Goal: Task Accomplishment & Management: Use online tool/utility

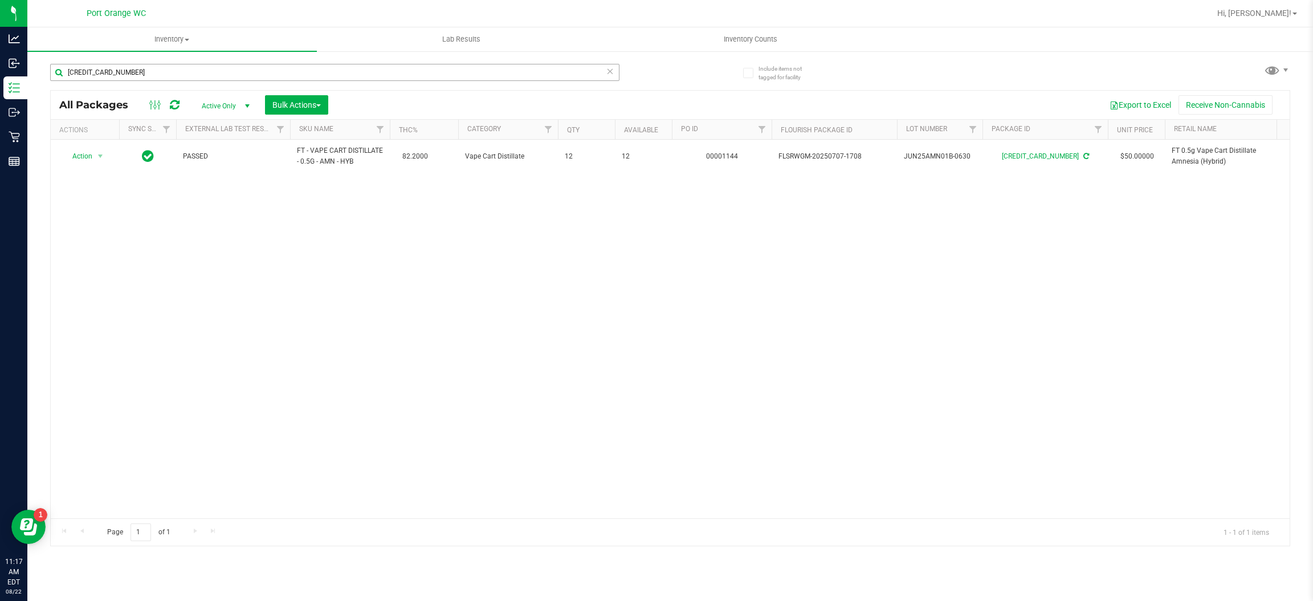
click at [308, 76] on input "[CREDIT_CARD_NUMBER]" at bounding box center [334, 72] width 569 height 17
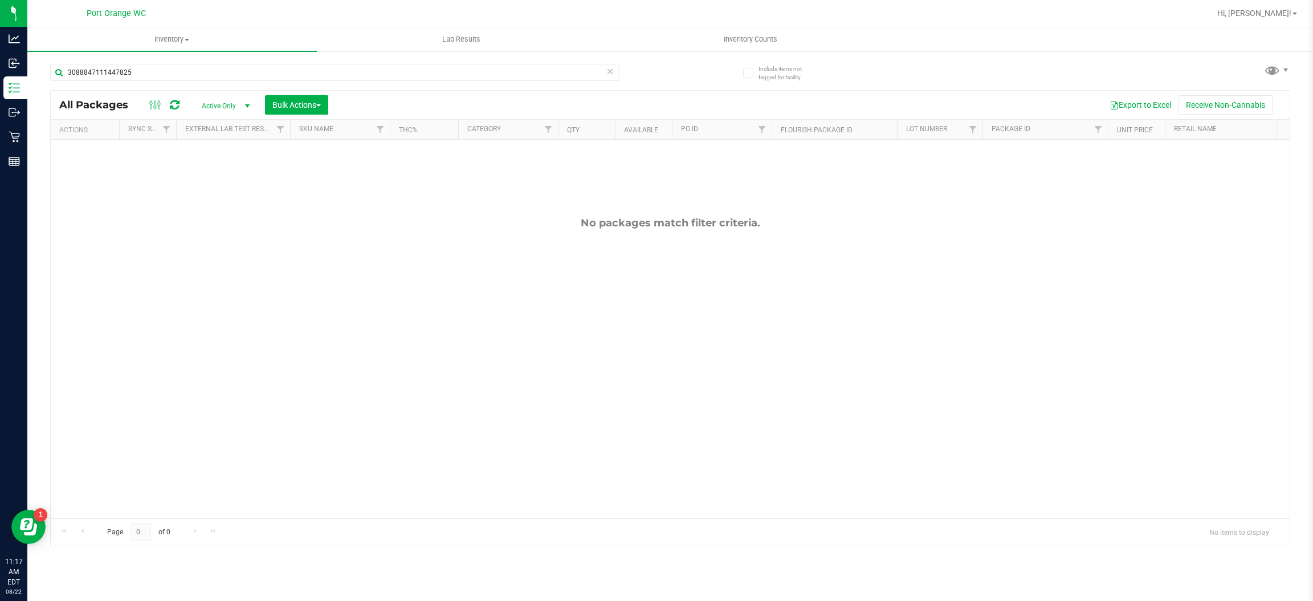
click at [216, 109] on span "Active Only" at bounding box center [223, 106] width 63 height 16
click at [302, 68] on input "3088847111447825" at bounding box center [334, 72] width 569 height 17
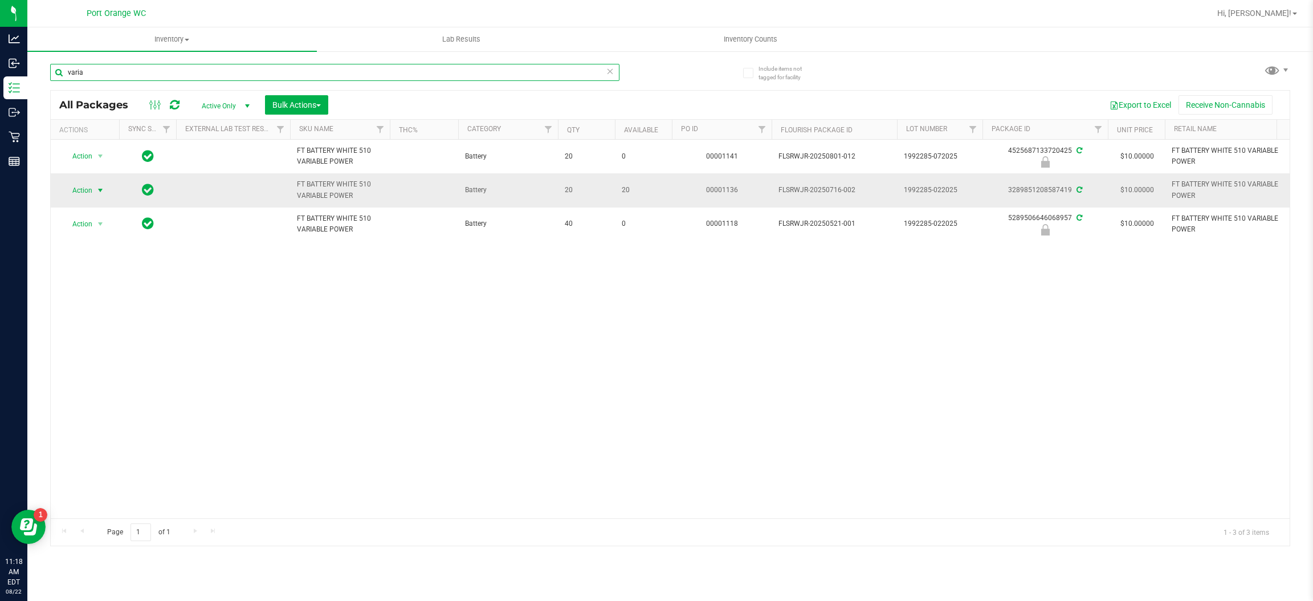
type input "varia"
click at [91, 185] on span "Action" at bounding box center [77, 190] width 31 height 16
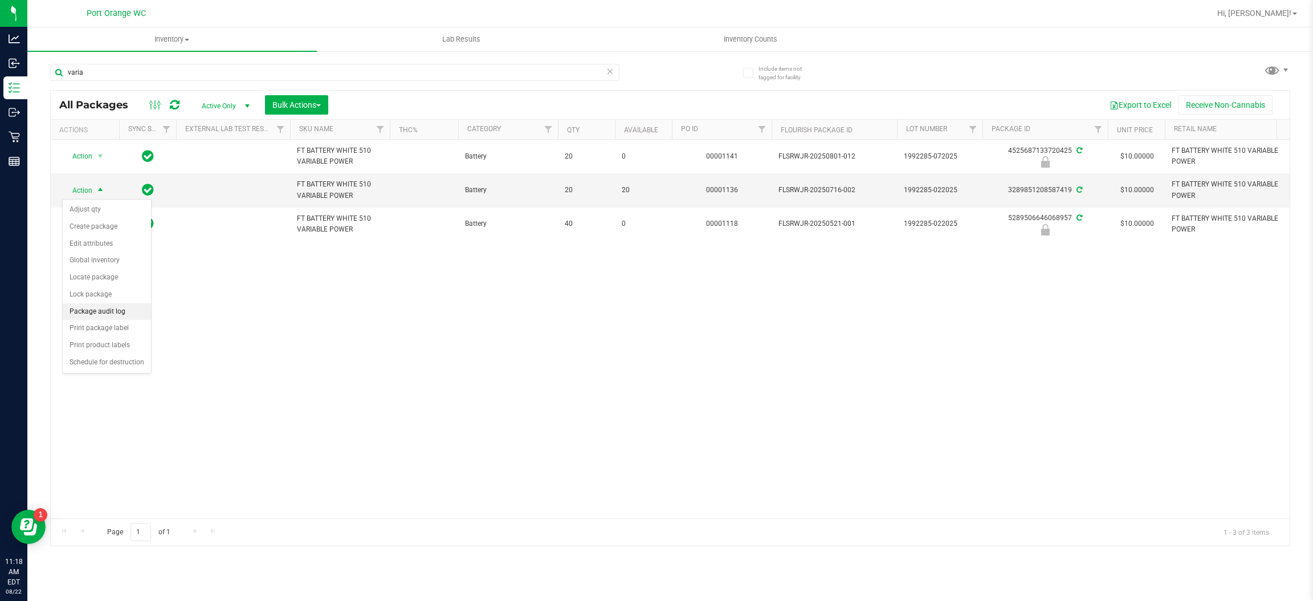
click at [91, 316] on li "Package audit log" at bounding box center [107, 311] width 88 height 17
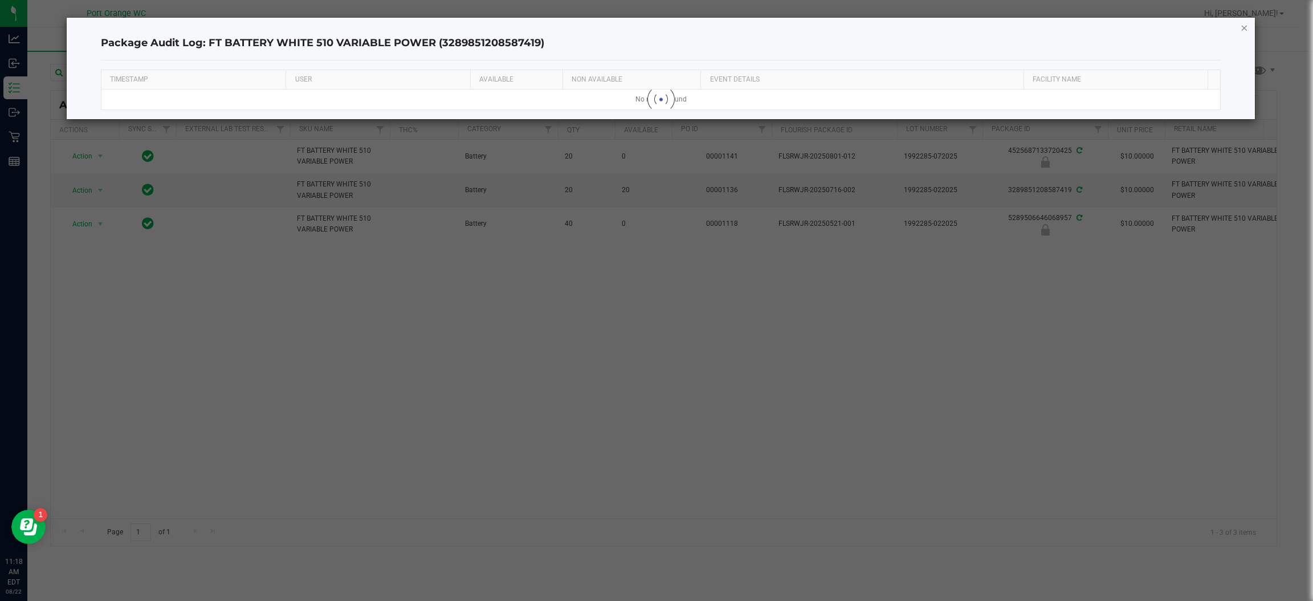
click at [1245, 28] on icon "button" at bounding box center [1245, 28] width 8 height 14
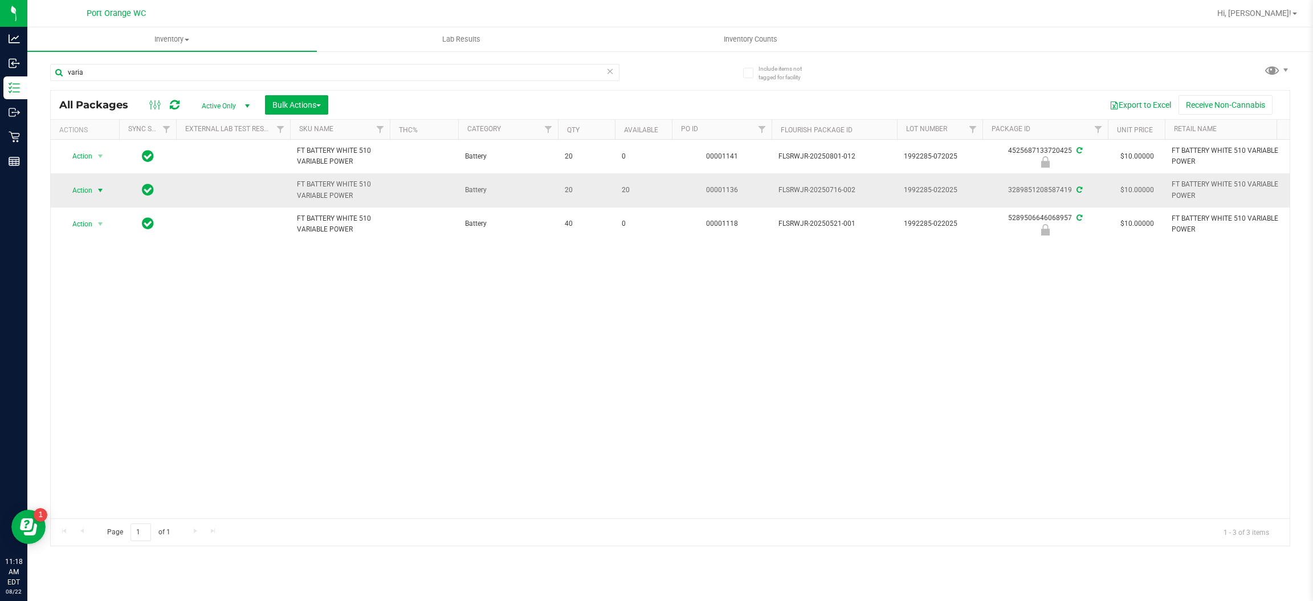
click at [70, 198] on span "Action" at bounding box center [77, 190] width 31 height 16
click at [83, 331] on li "Print package label" at bounding box center [107, 328] width 88 height 17
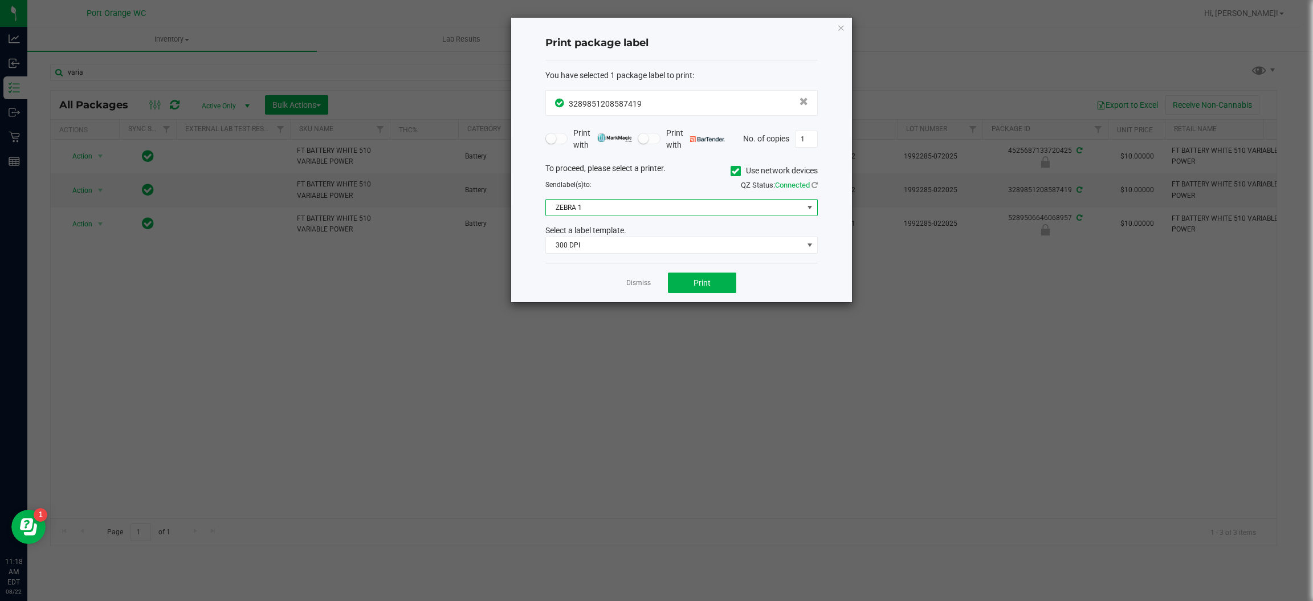
click at [607, 214] on span "ZEBRA 1" at bounding box center [674, 207] width 257 height 16
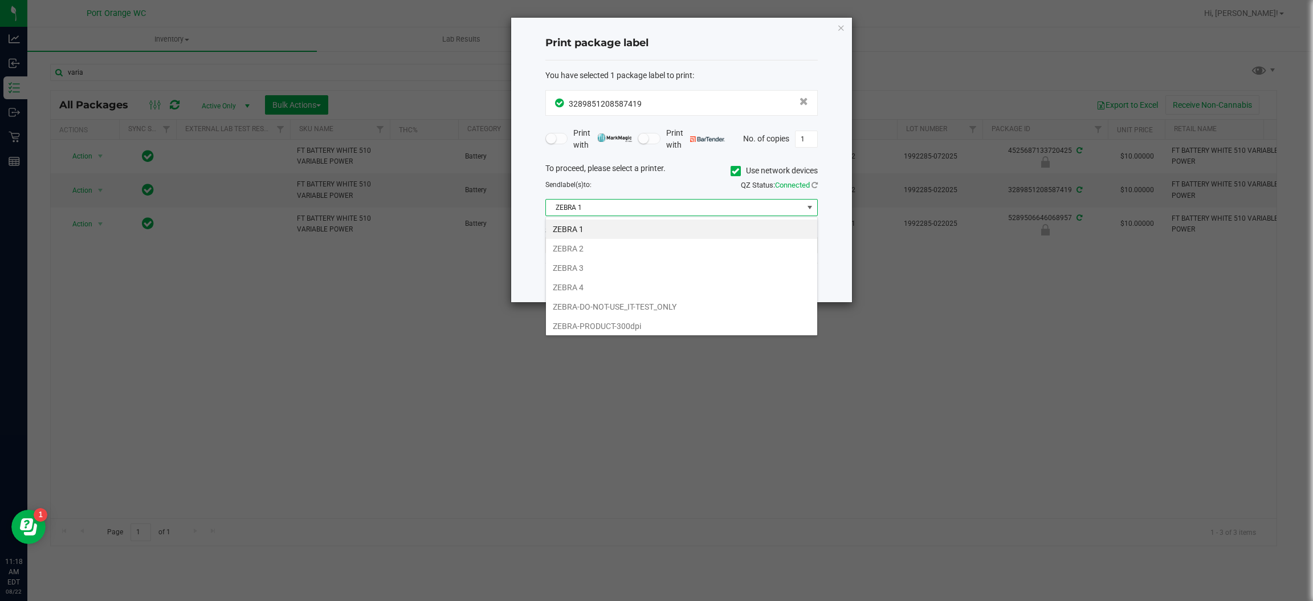
scroll to position [18, 272]
click at [608, 246] on li "ZEBRA 2" at bounding box center [681, 248] width 271 height 19
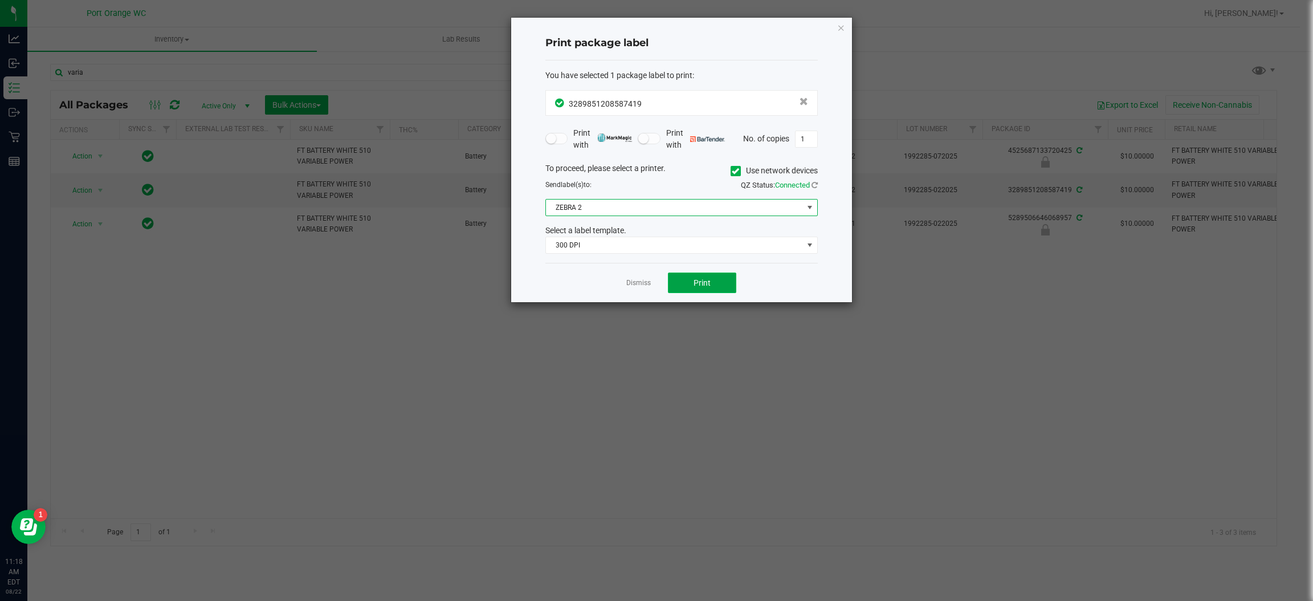
click at [682, 291] on button "Print" at bounding box center [702, 282] width 68 height 21
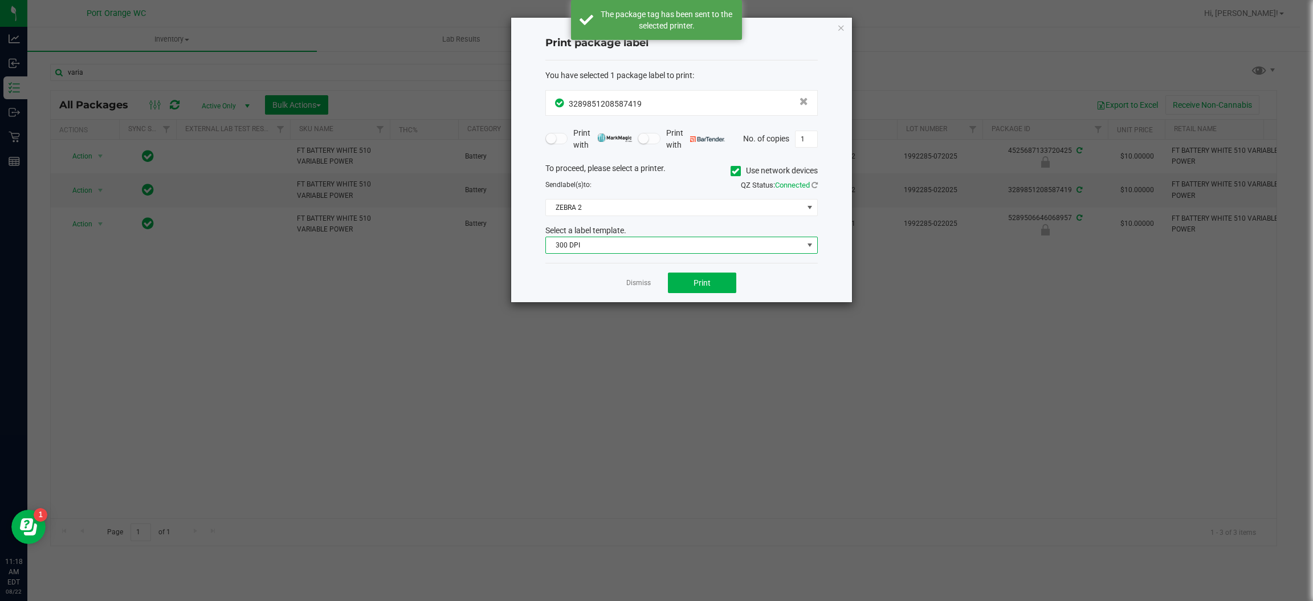
click at [616, 242] on span "300 DPI" at bounding box center [674, 245] width 257 height 16
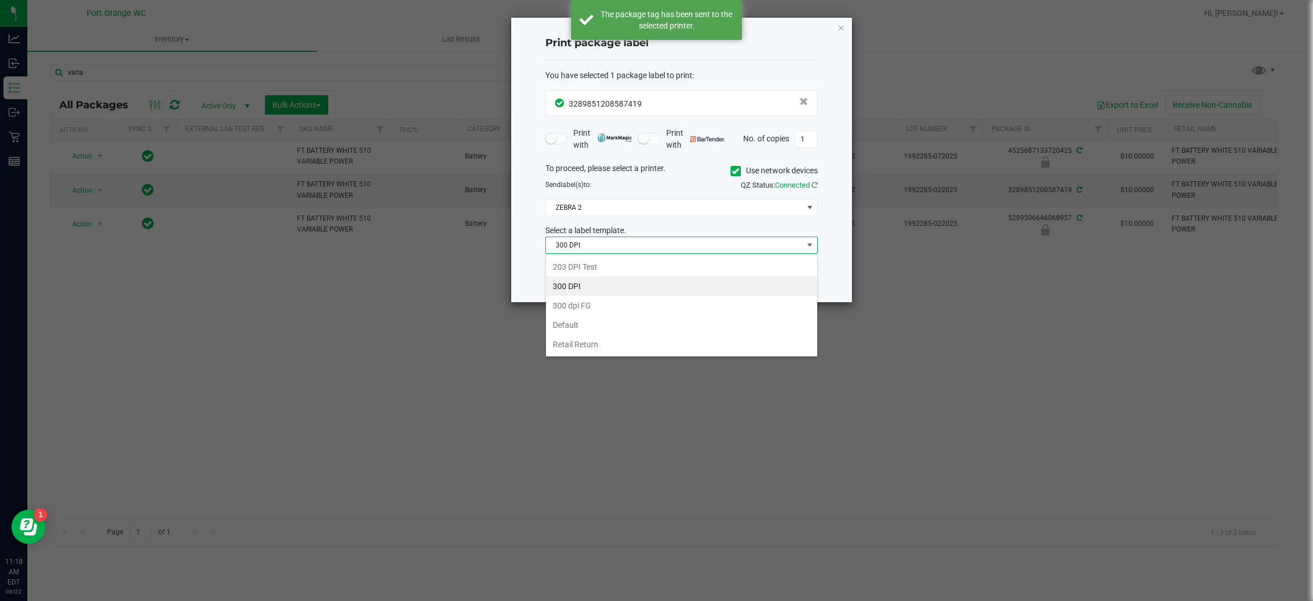
click at [616, 242] on span "300 DPI" at bounding box center [674, 245] width 257 height 16
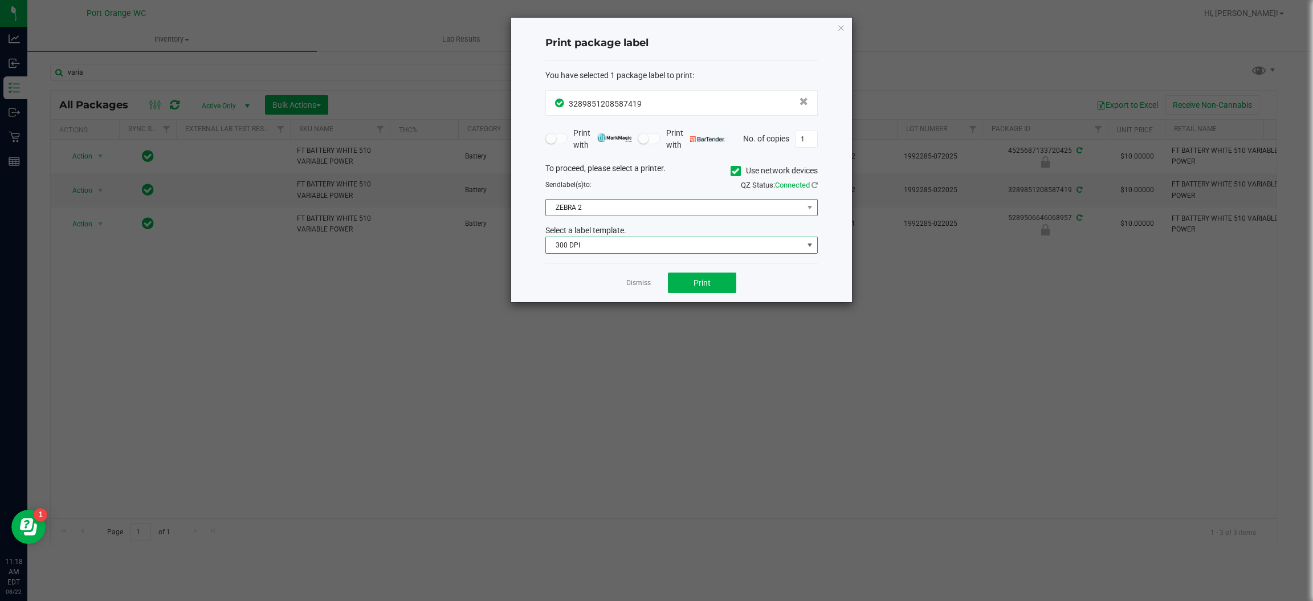
click at [617, 203] on span "ZEBRA 2" at bounding box center [674, 207] width 257 height 16
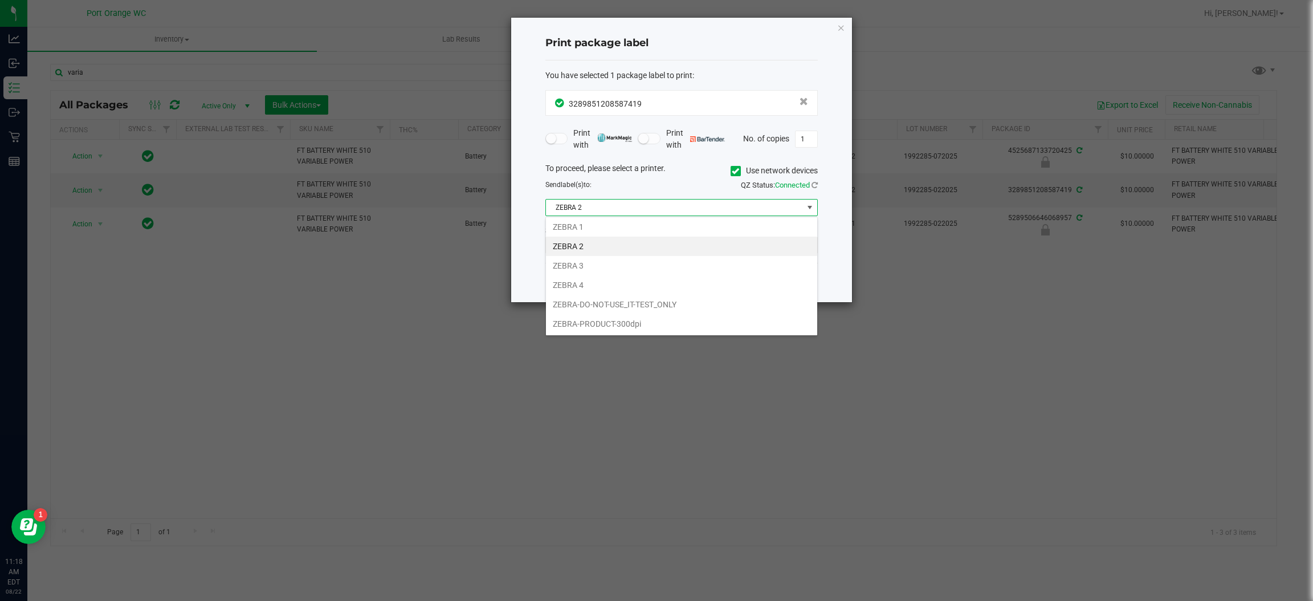
scroll to position [0, 0]
click at [607, 243] on li "ZEBRA 2" at bounding box center [681, 248] width 271 height 19
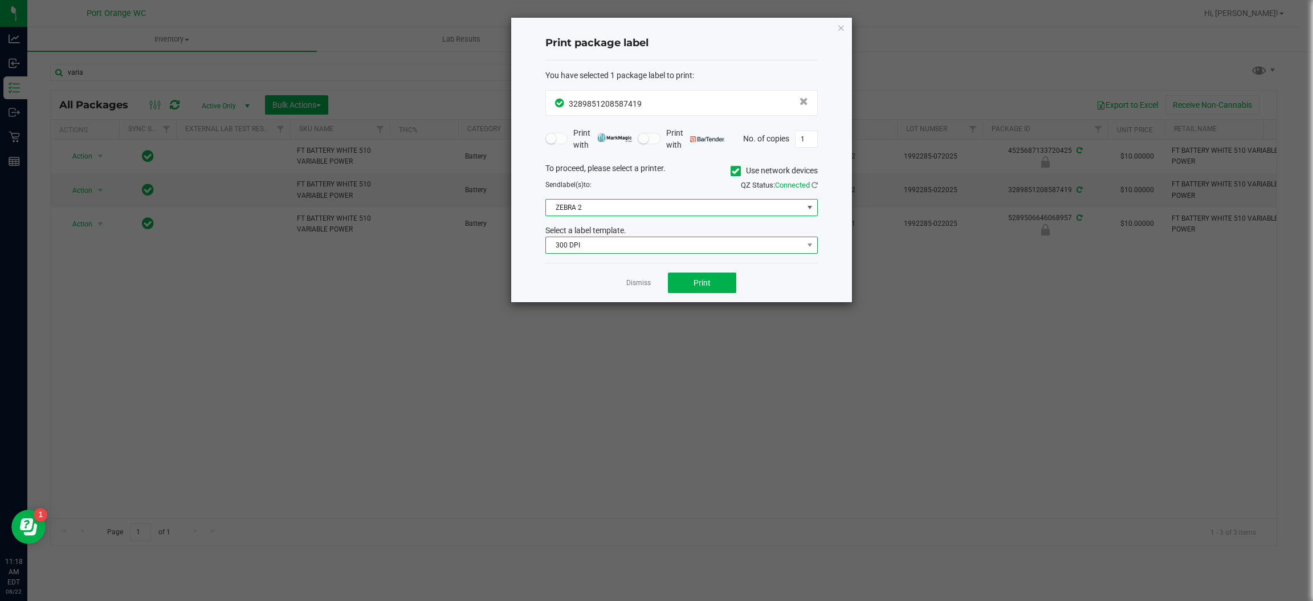
click at [779, 249] on span "300 DPI" at bounding box center [674, 245] width 257 height 16
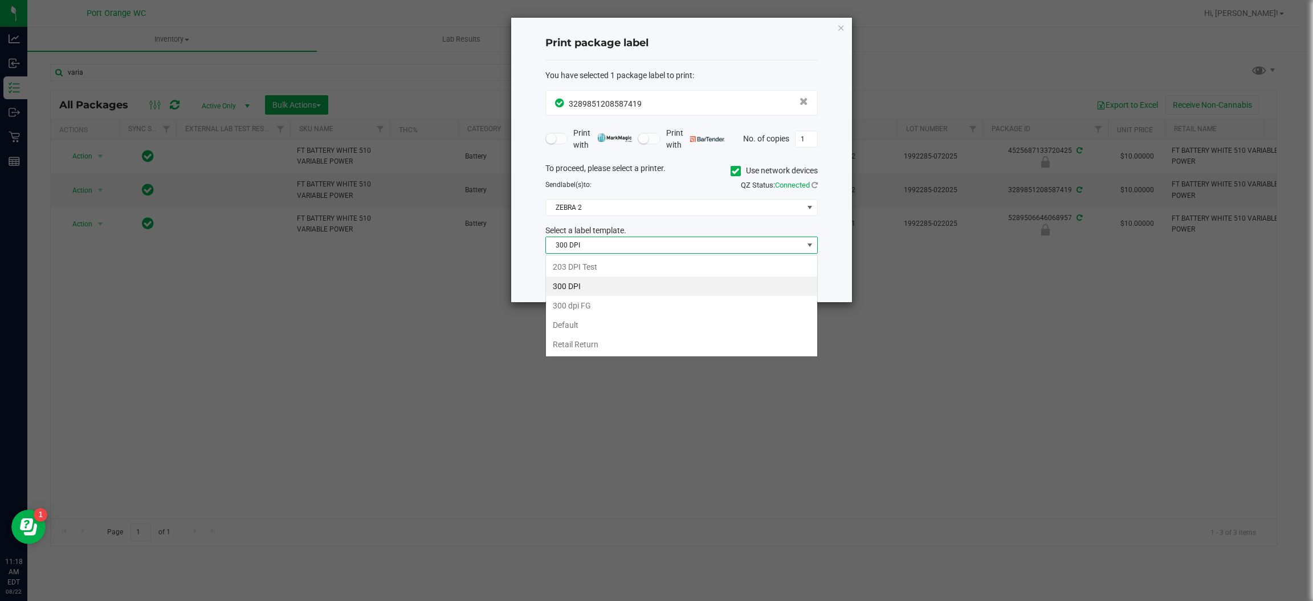
scroll to position [18, 272]
click at [517, 205] on div "Print package label You have selected 1 package label to print : 32898512085874…" at bounding box center [681, 160] width 341 height 284
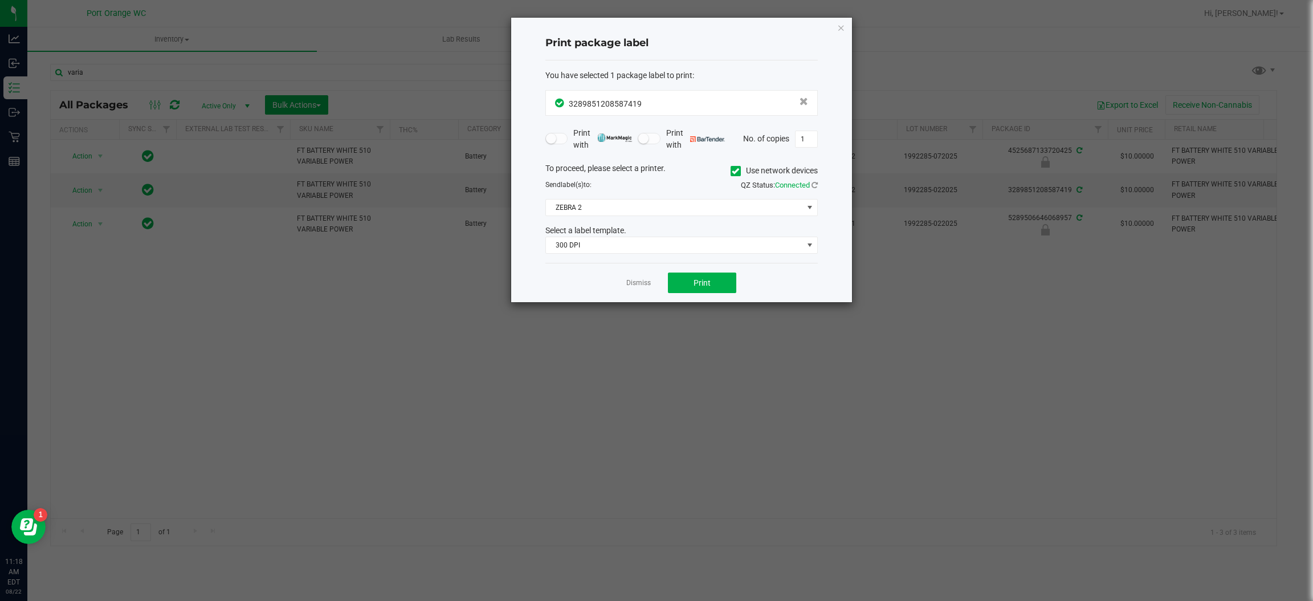
click at [646, 276] on div "Dismiss Print" at bounding box center [681, 282] width 272 height 39
click at [639, 287] on link "Dismiss" at bounding box center [638, 283] width 25 height 10
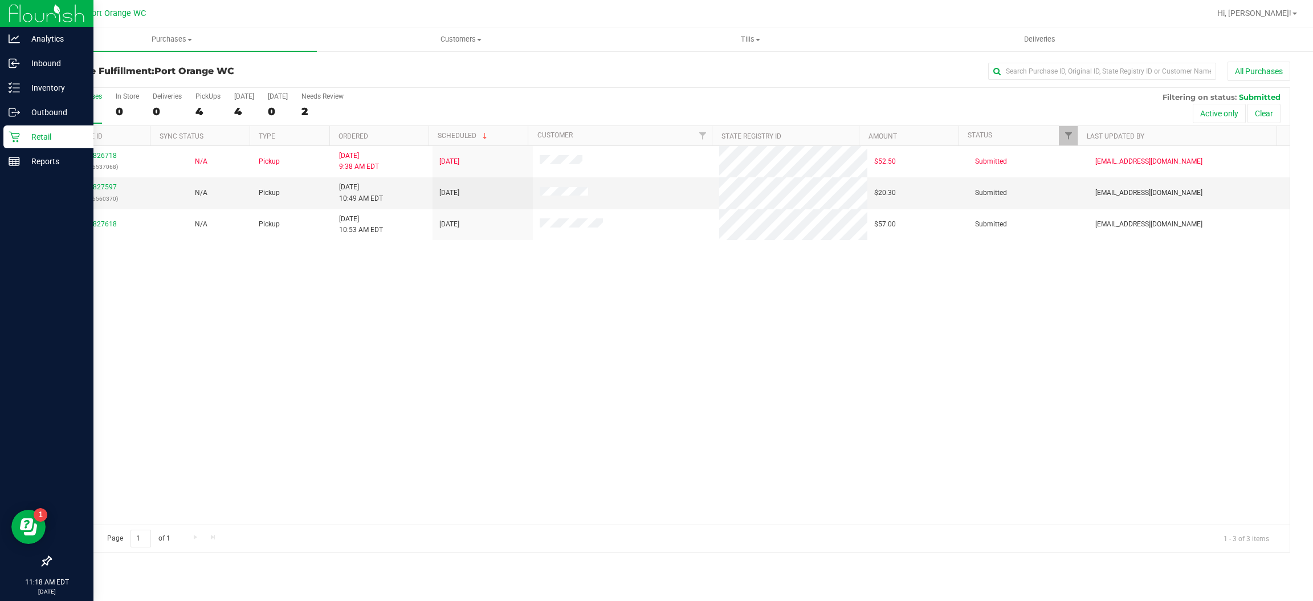
click at [13, 140] on icon at bounding box center [14, 137] width 11 height 11
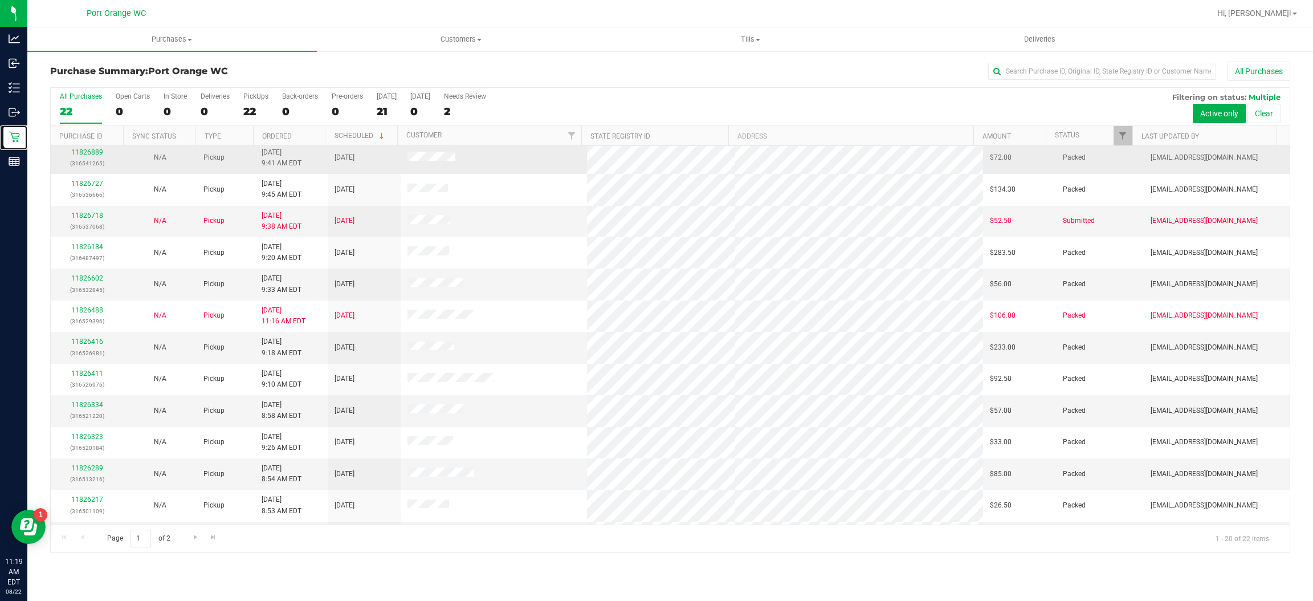
scroll to position [254, 0]
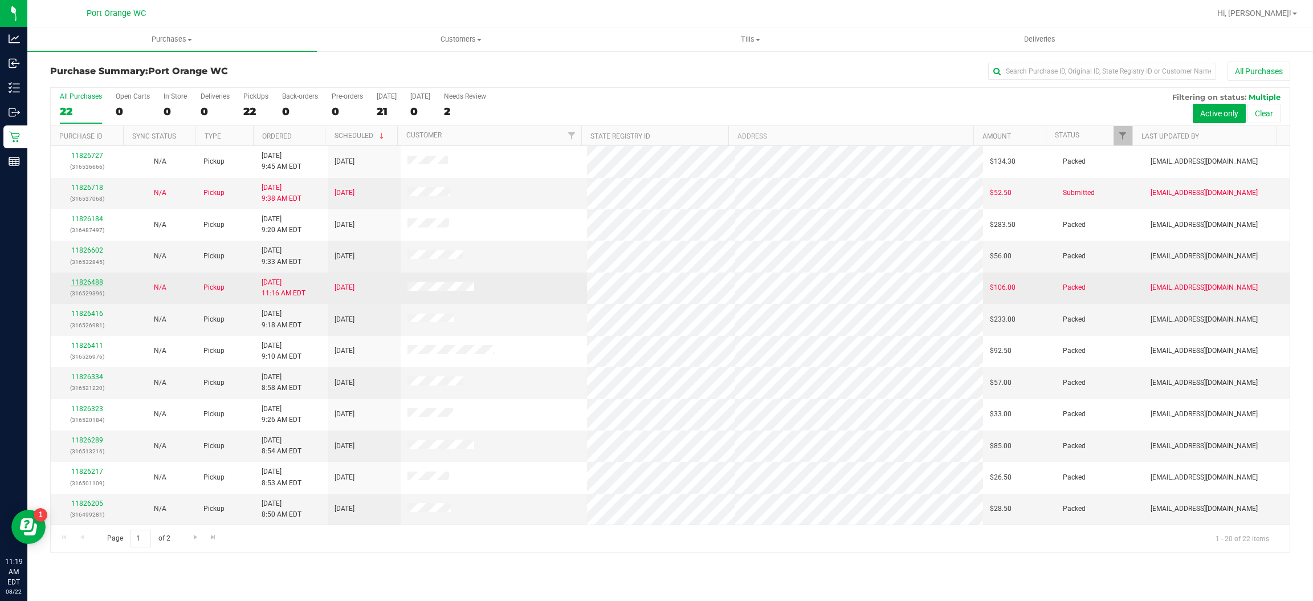
click at [97, 284] on link "11826488" at bounding box center [87, 282] width 32 height 8
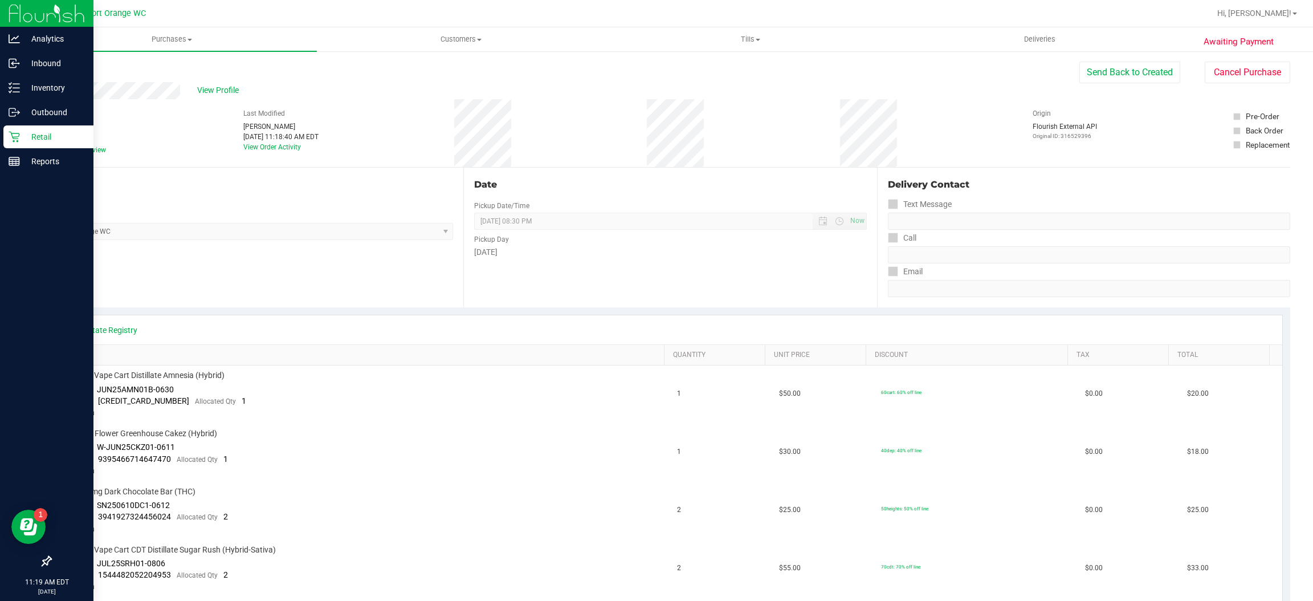
click at [23, 145] on div "Retail" at bounding box center [48, 136] width 90 height 23
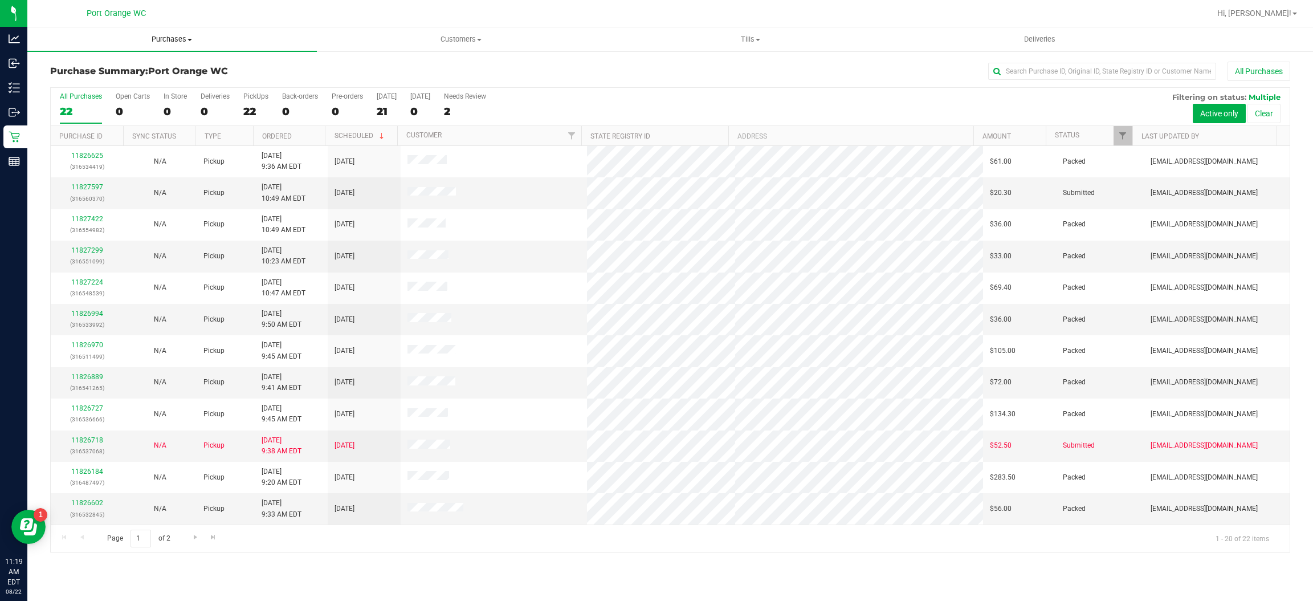
click at [140, 41] on span "Purchases" at bounding box center [172, 39] width 290 height 10
click at [115, 83] on li "Fulfillment" at bounding box center [172, 83] width 290 height 14
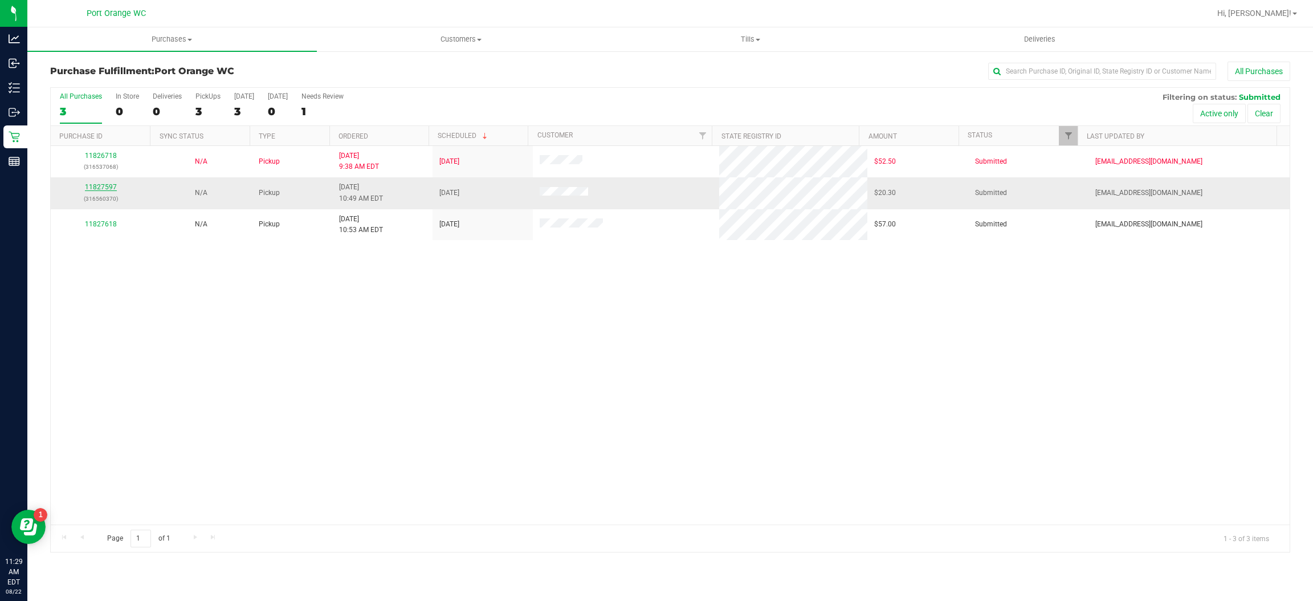
click at [105, 188] on link "11827597" at bounding box center [101, 187] width 32 height 8
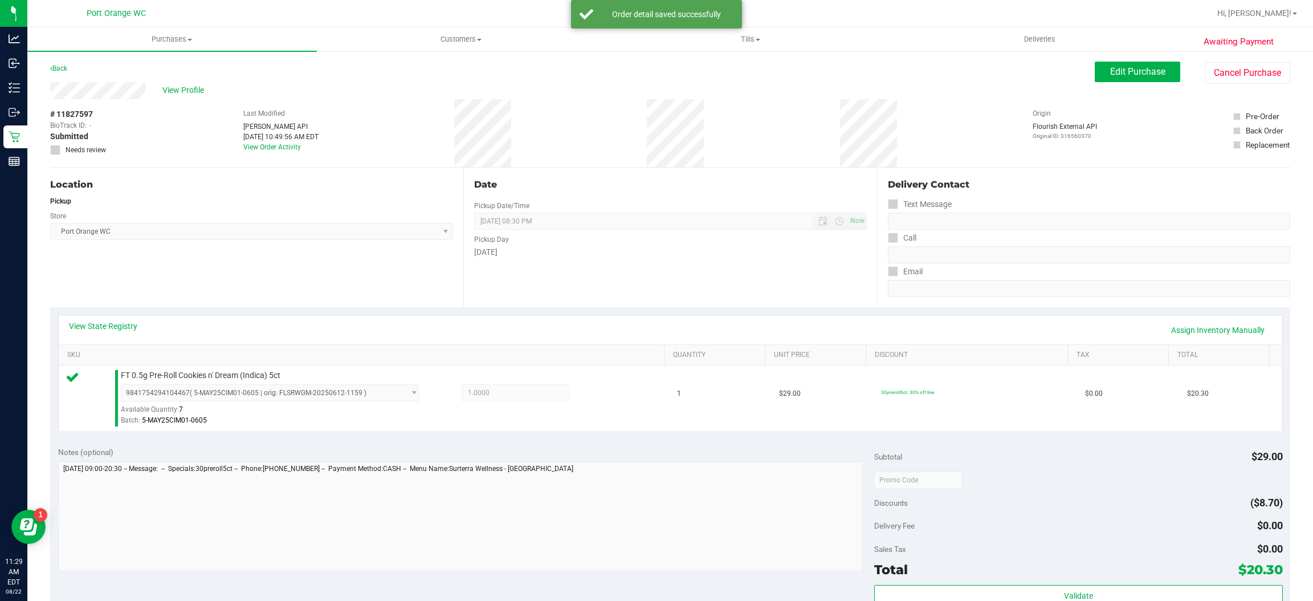
scroll to position [242, 0]
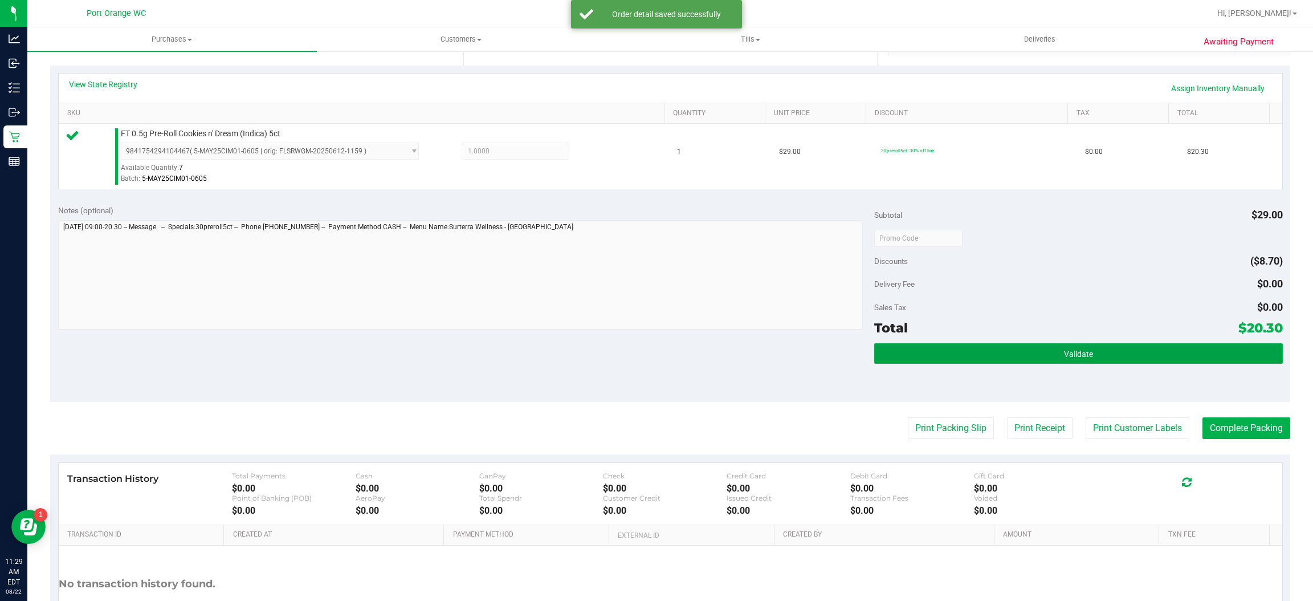
click at [999, 351] on button "Validate" at bounding box center [1078, 353] width 408 height 21
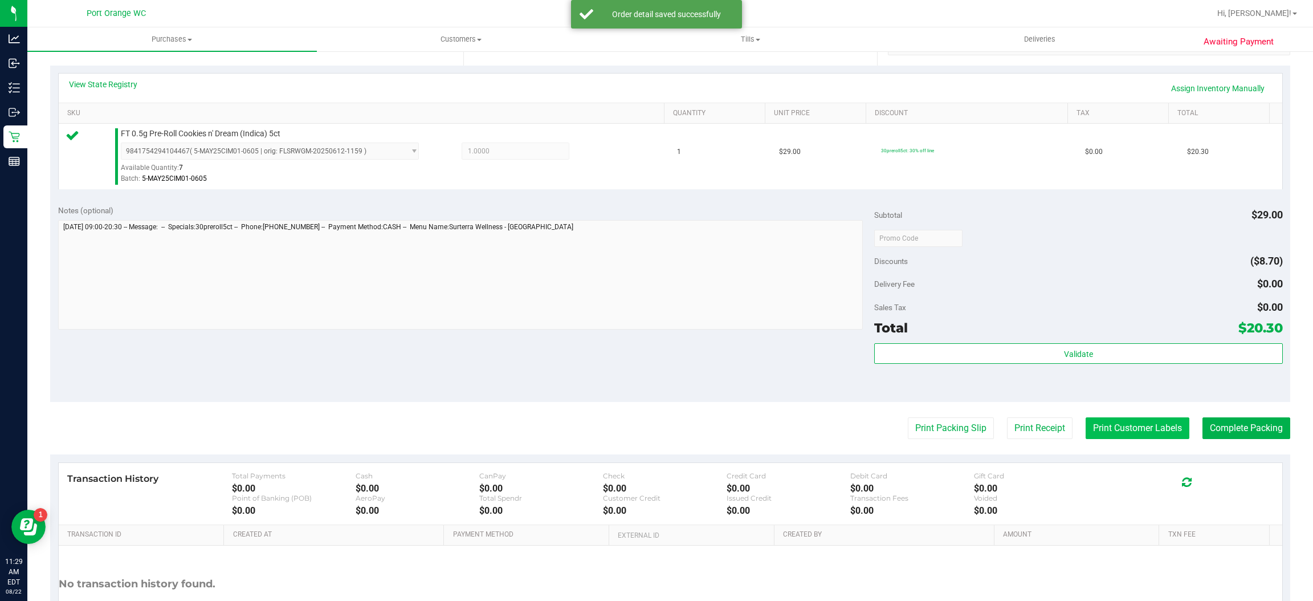
click at [1130, 429] on button "Print Customer Labels" at bounding box center [1138, 428] width 104 height 22
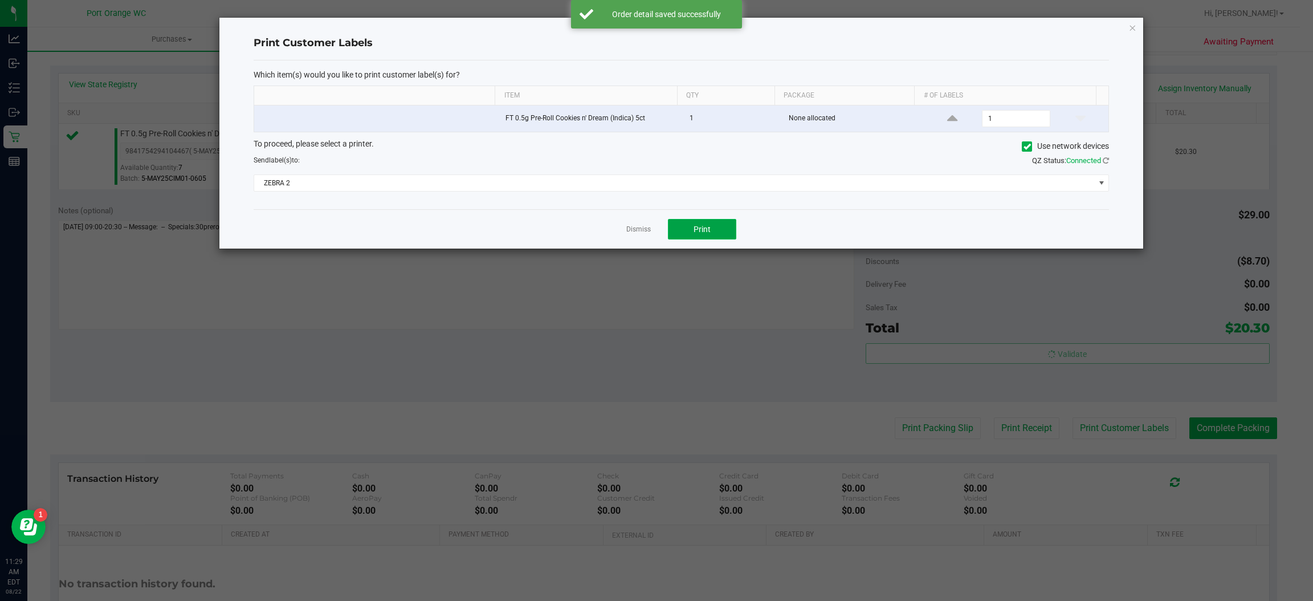
click at [697, 231] on span "Print" at bounding box center [702, 229] width 17 height 9
click at [632, 231] on link "Dismiss" at bounding box center [638, 230] width 25 height 10
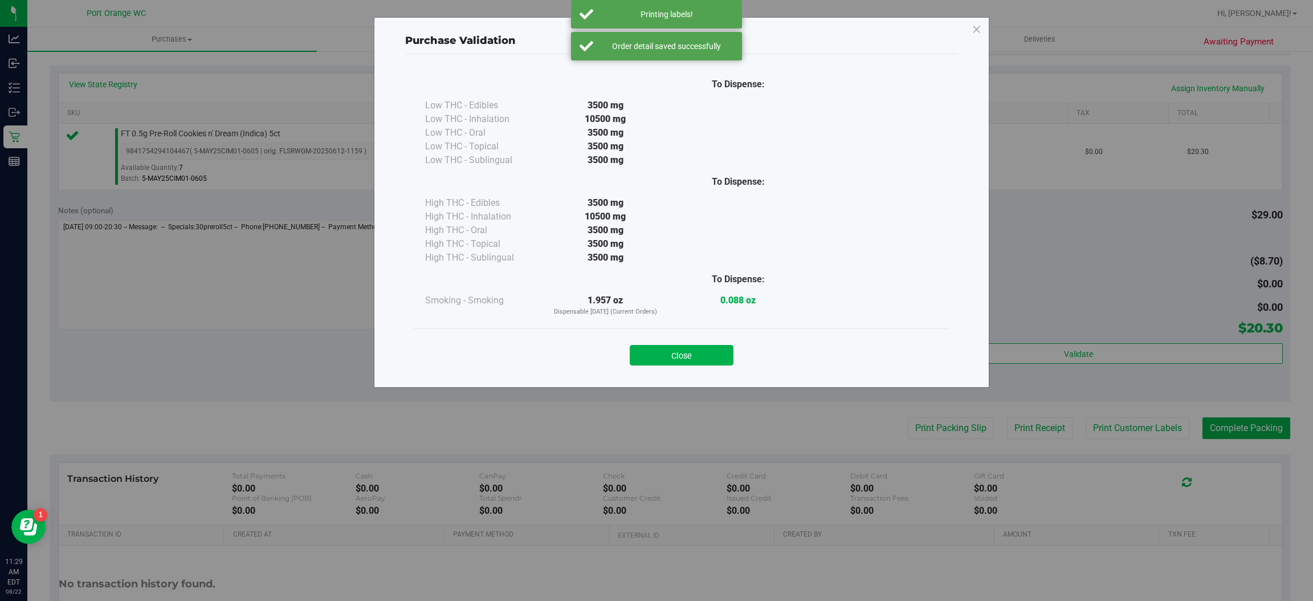
click at [911, 439] on div "Purchase Validation To Dispense: Low THC - Edibles 3500 mg" at bounding box center [661, 300] width 1322 height 601
click at [673, 364] on button "Close" at bounding box center [682, 355] width 104 height 21
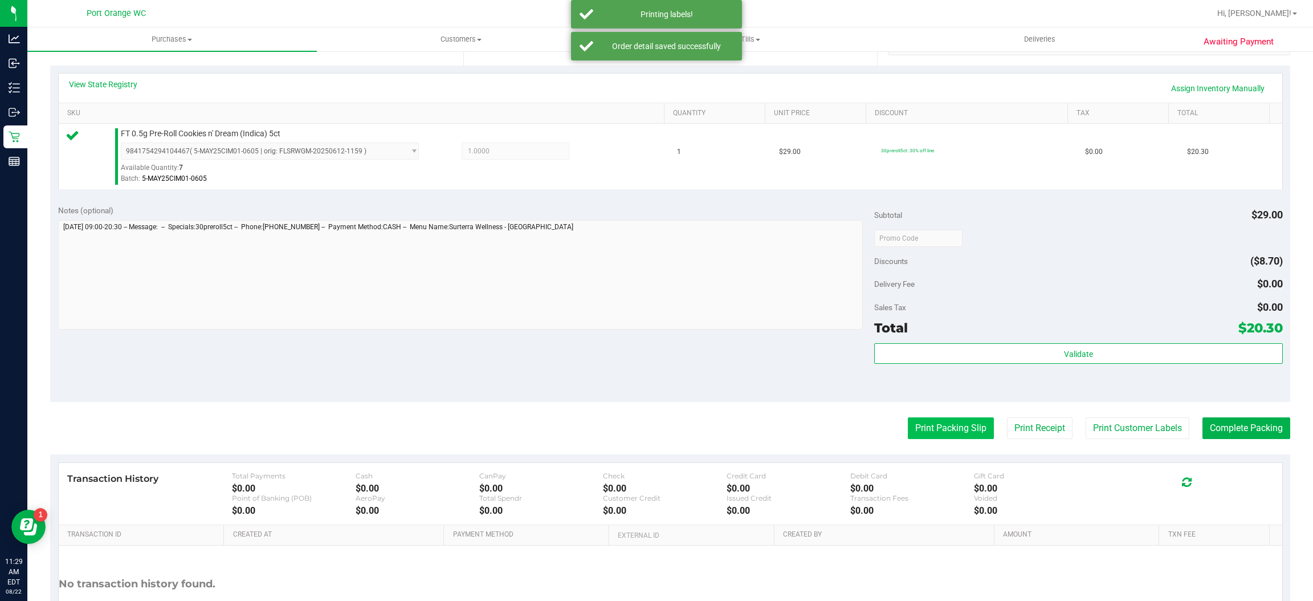
click at [955, 425] on button "Print Packing Slip" at bounding box center [951, 428] width 86 height 22
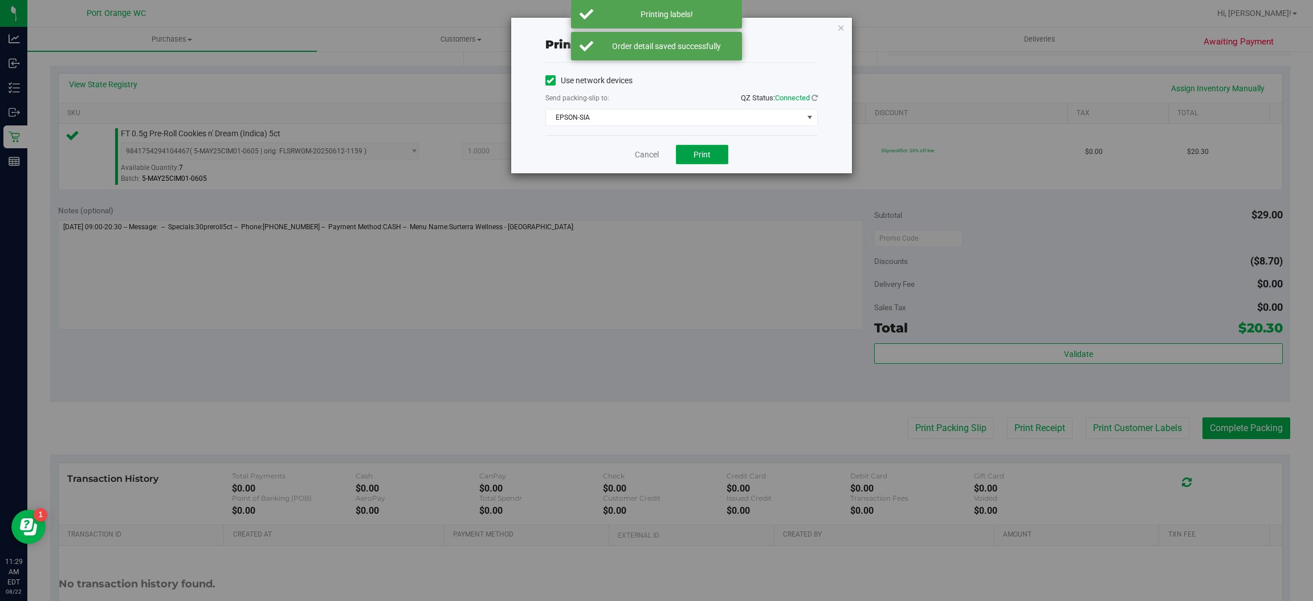
click at [702, 153] on span "Print" at bounding box center [702, 154] width 17 height 9
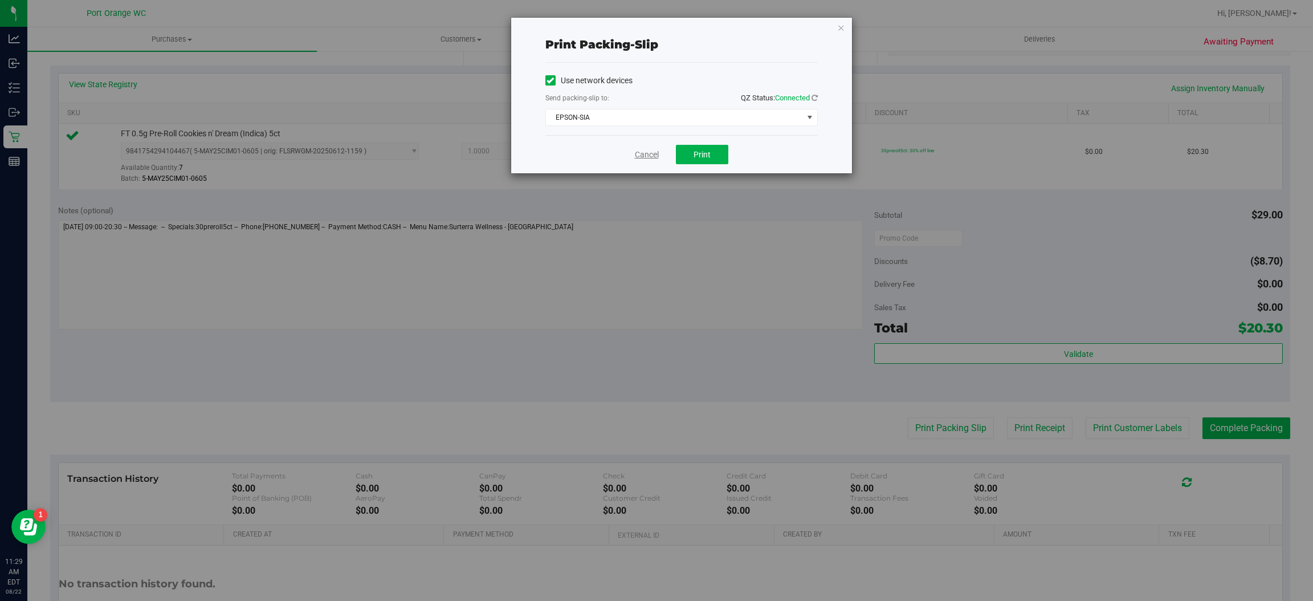
click at [644, 153] on link "Cancel" at bounding box center [647, 155] width 24 height 12
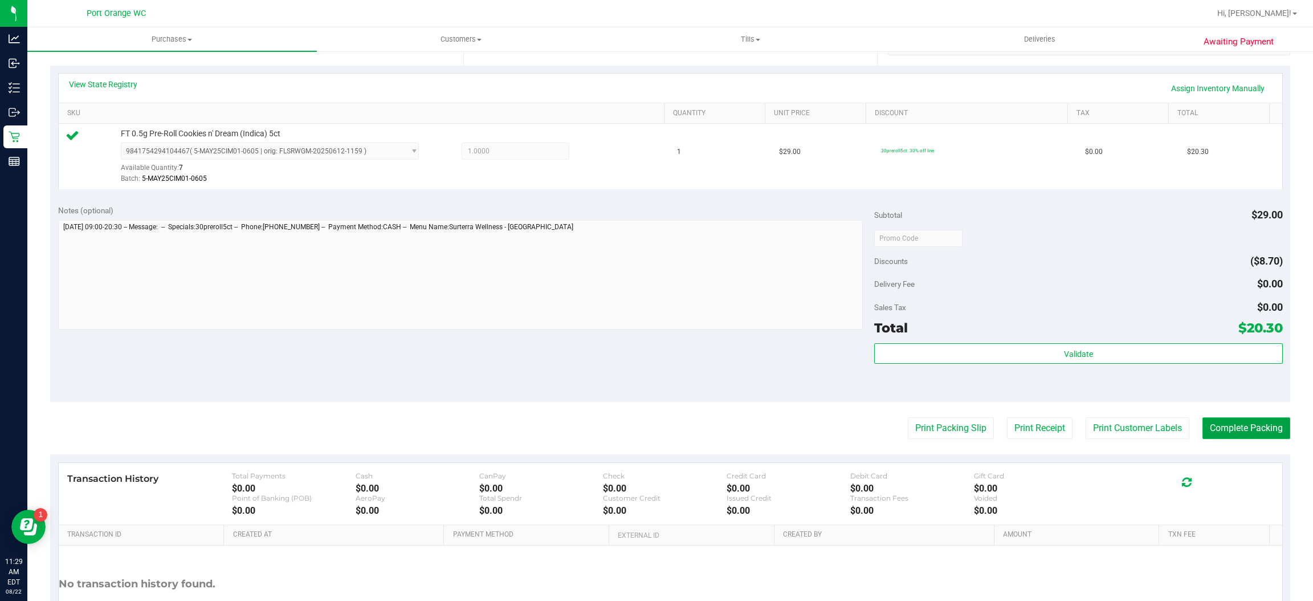
click at [1247, 426] on button "Complete Packing" at bounding box center [1247, 428] width 88 height 22
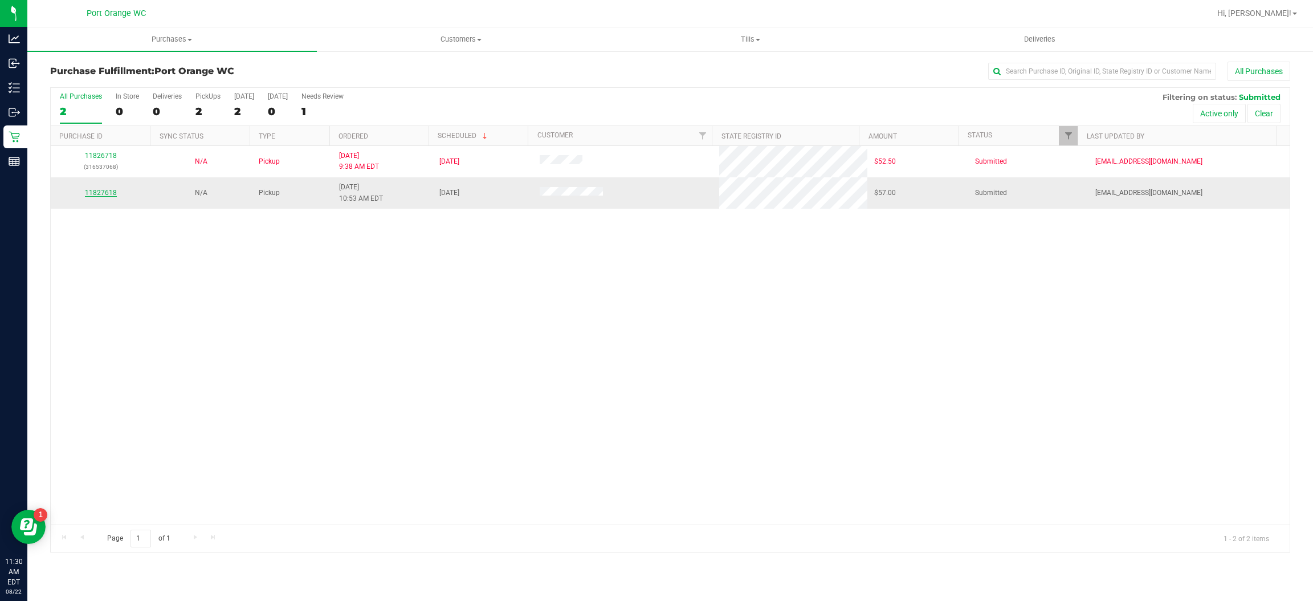
click at [104, 193] on link "11827618" at bounding box center [101, 193] width 32 height 8
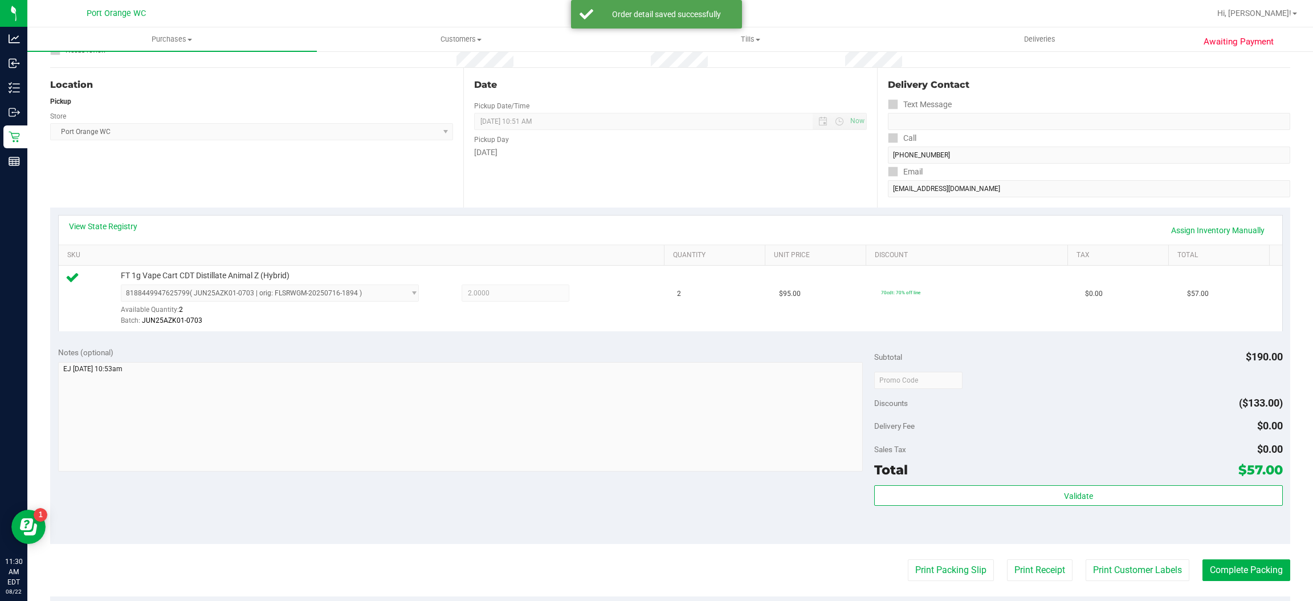
scroll to position [223, 0]
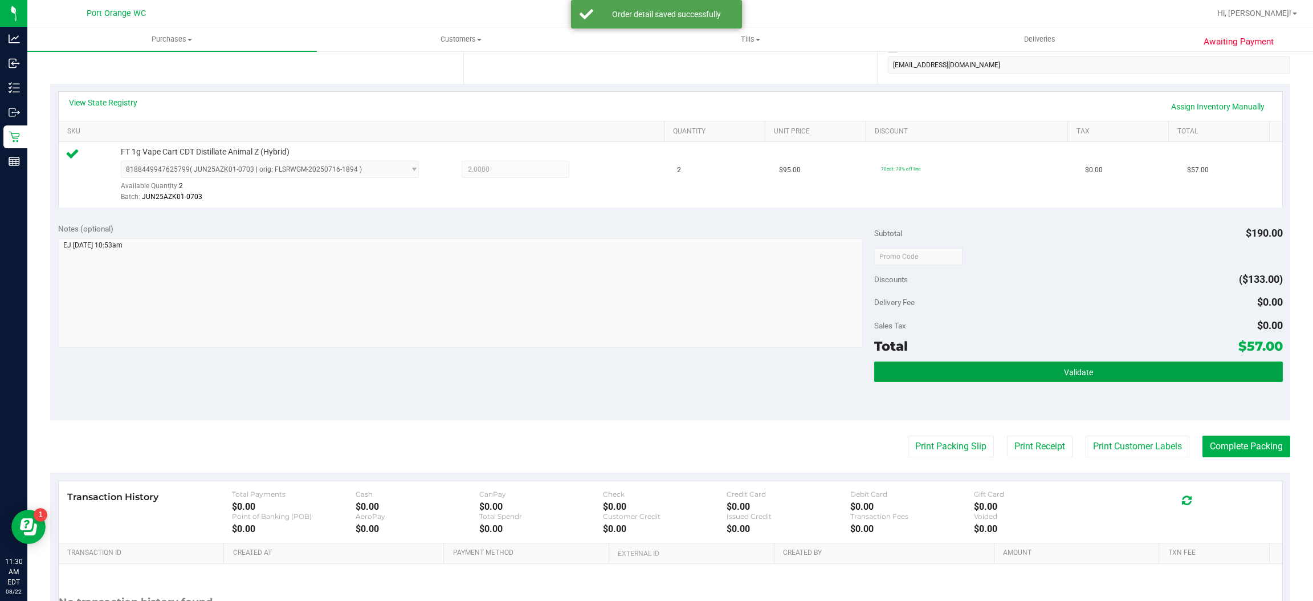
click at [1113, 365] on button "Validate" at bounding box center [1078, 371] width 408 height 21
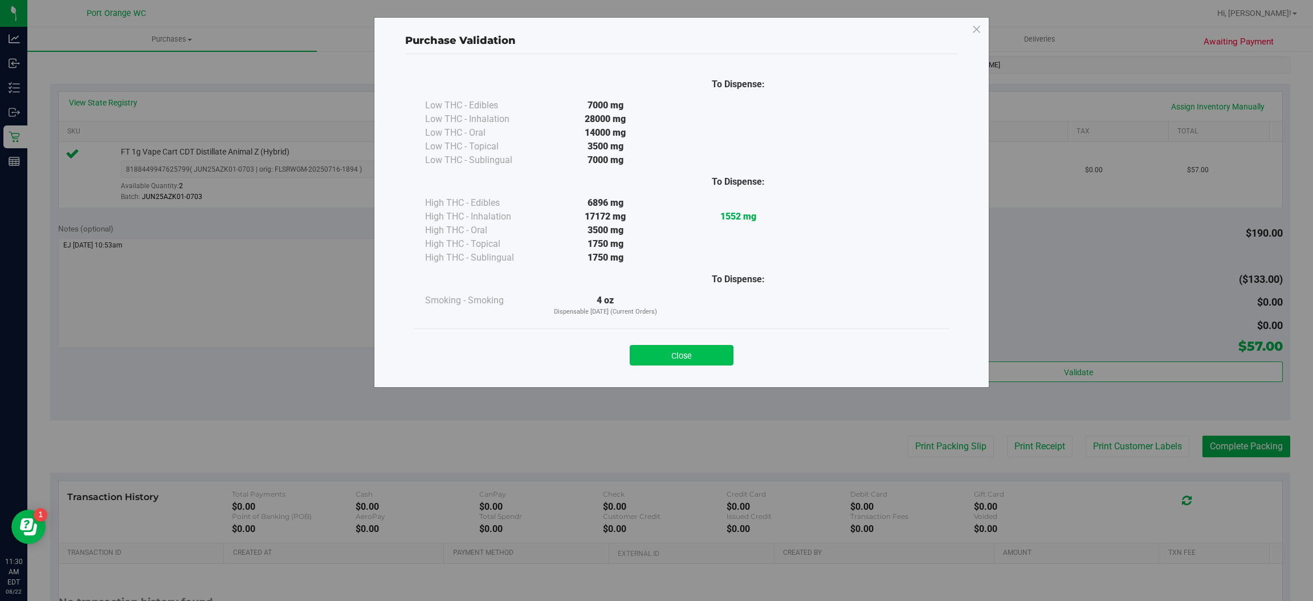
click at [703, 356] on button "Close" at bounding box center [682, 355] width 104 height 21
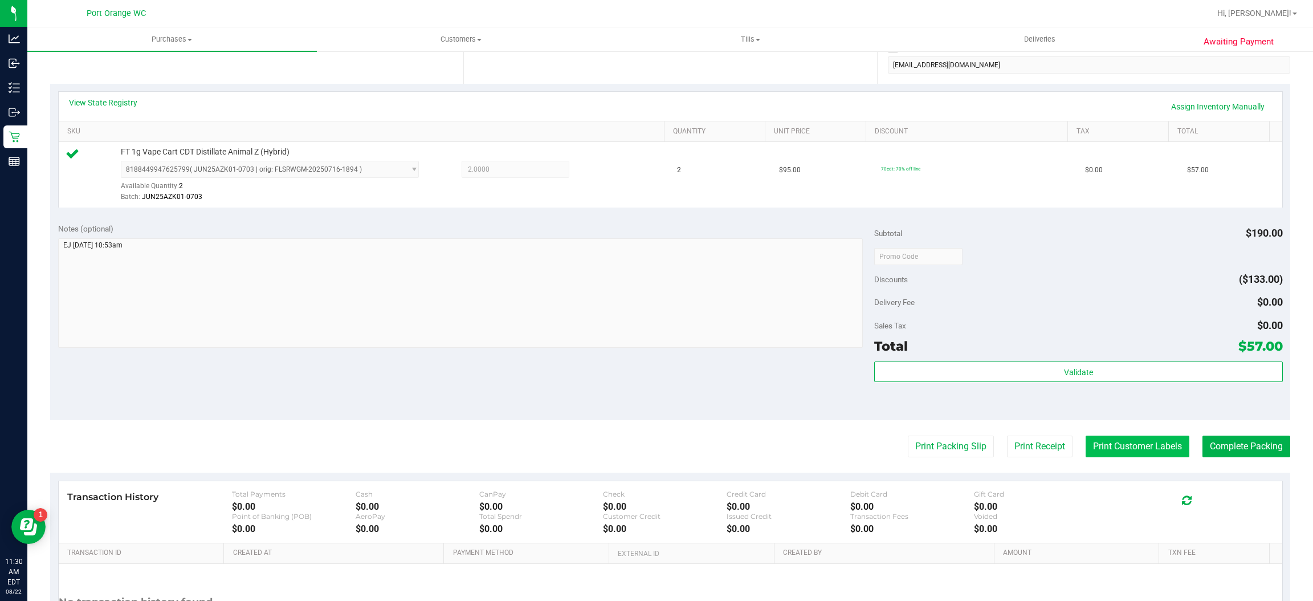
click at [1095, 453] on button "Print Customer Labels" at bounding box center [1138, 446] width 104 height 22
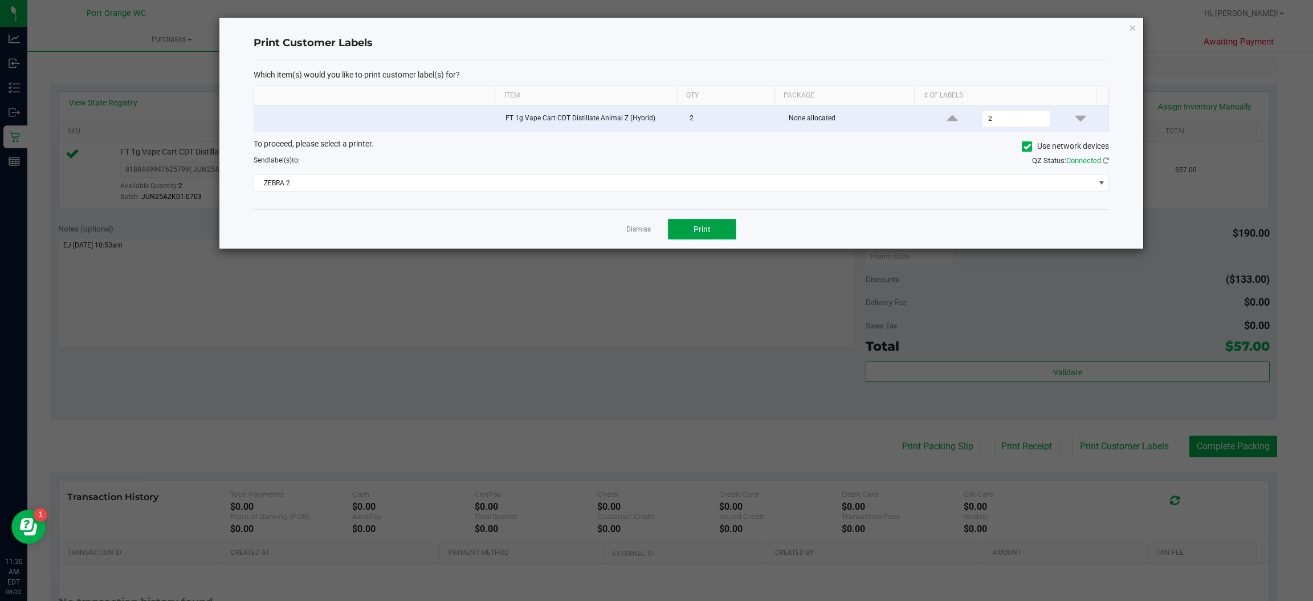
click at [710, 228] on button "Print" at bounding box center [702, 229] width 68 height 21
click at [639, 231] on link "Dismiss" at bounding box center [638, 230] width 25 height 10
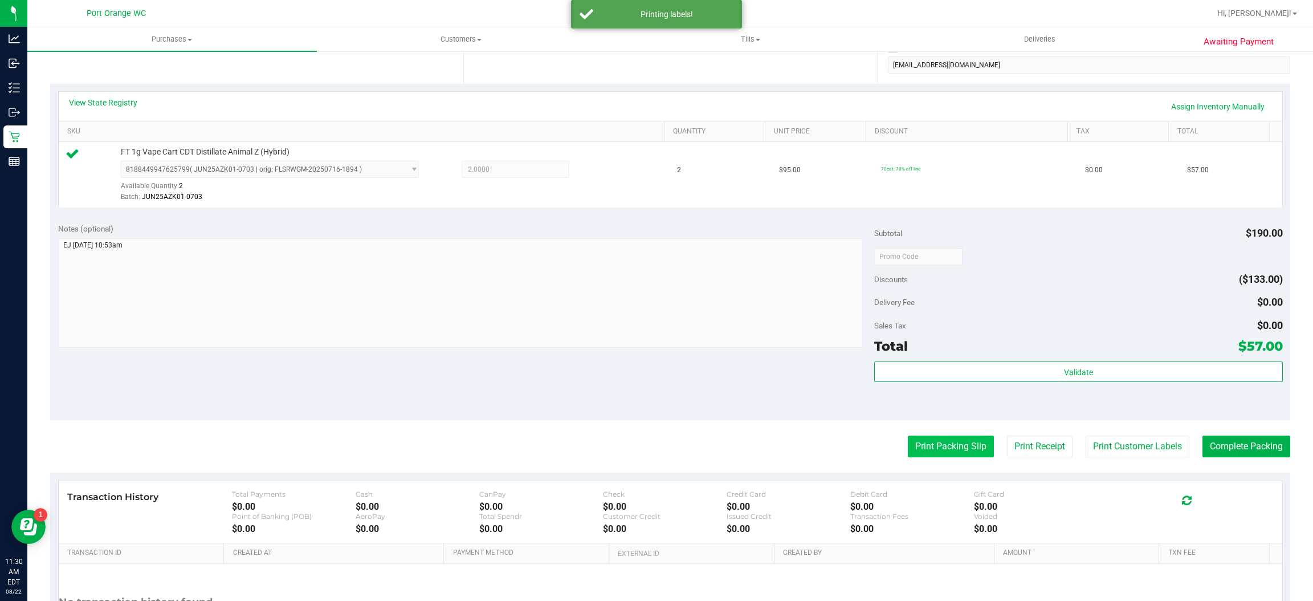
click at [927, 442] on button "Print Packing Slip" at bounding box center [951, 446] width 86 height 22
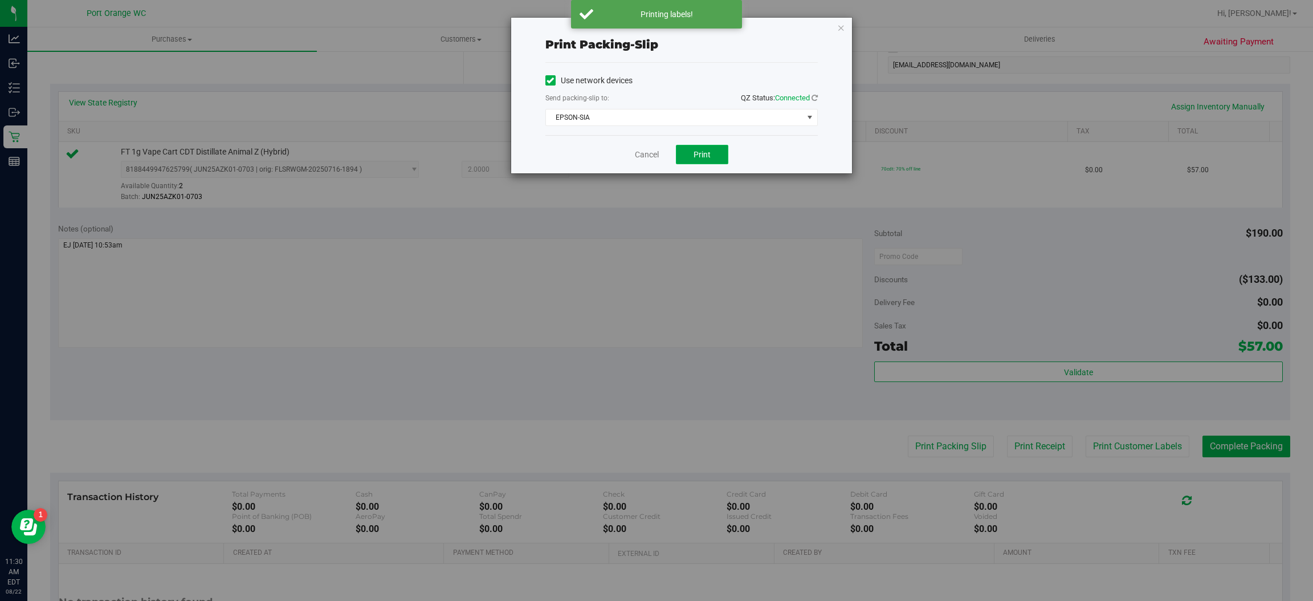
click at [707, 159] on button "Print" at bounding box center [702, 154] width 52 height 19
click at [637, 156] on link "Cancel" at bounding box center [647, 155] width 24 height 12
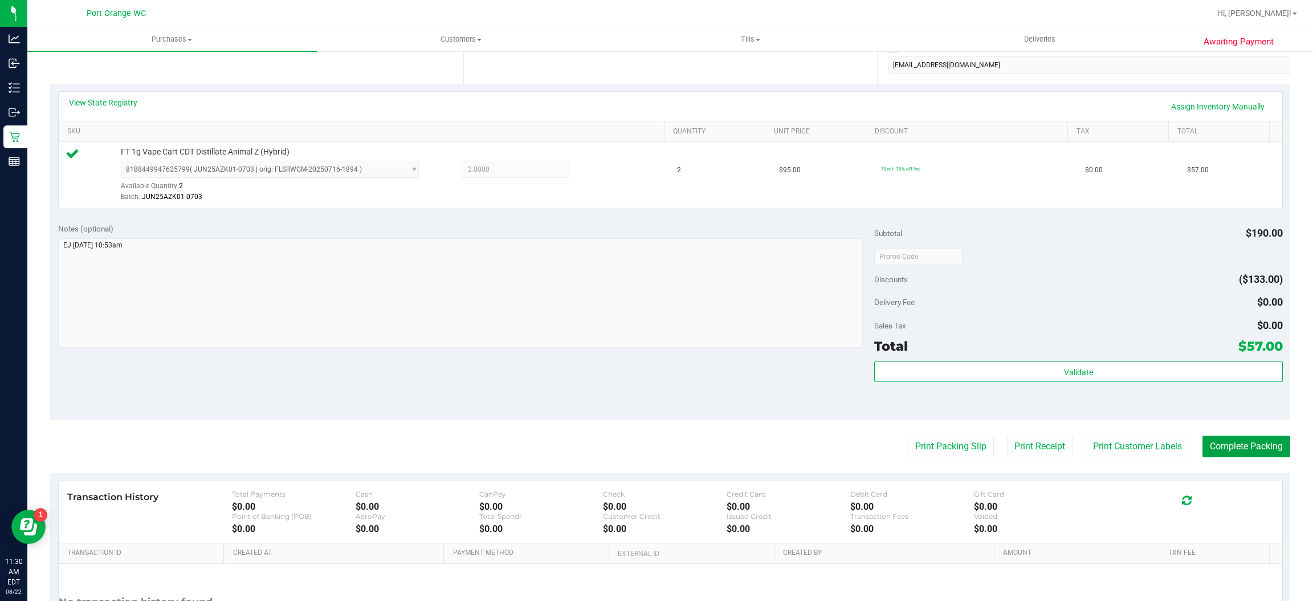
click at [1223, 441] on button "Complete Packing" at bounding box center [1247, 446] width 88 height 22
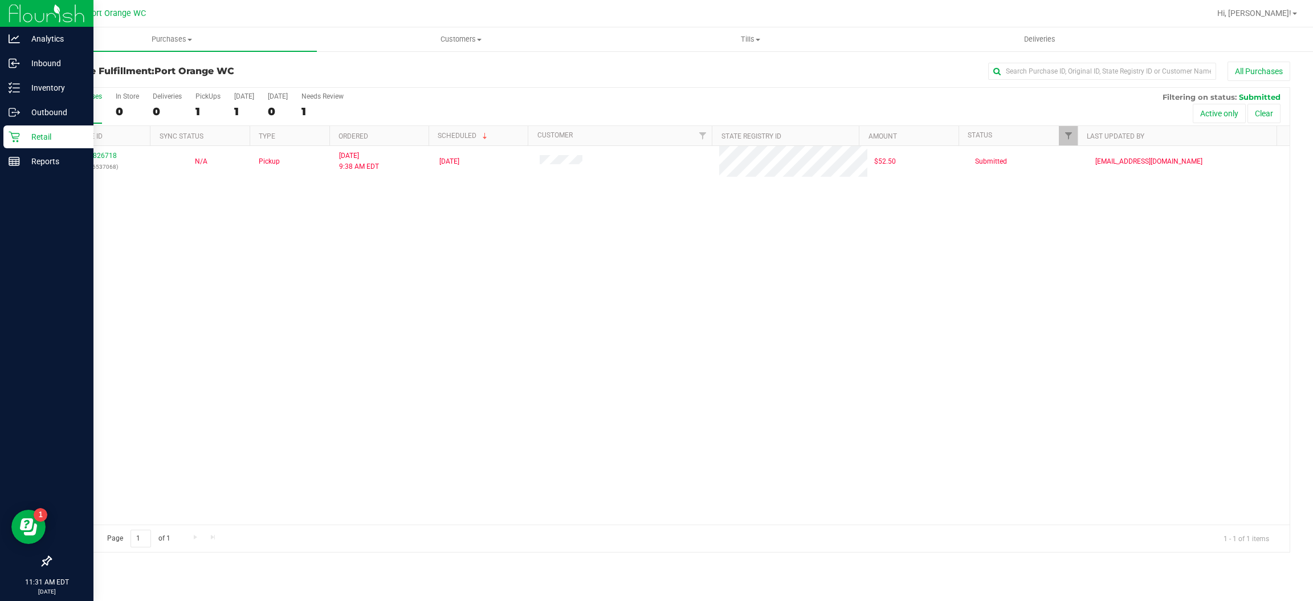
click at [30, 133] on p "Retail" at bounding box center [54, 137] width 68 height 14
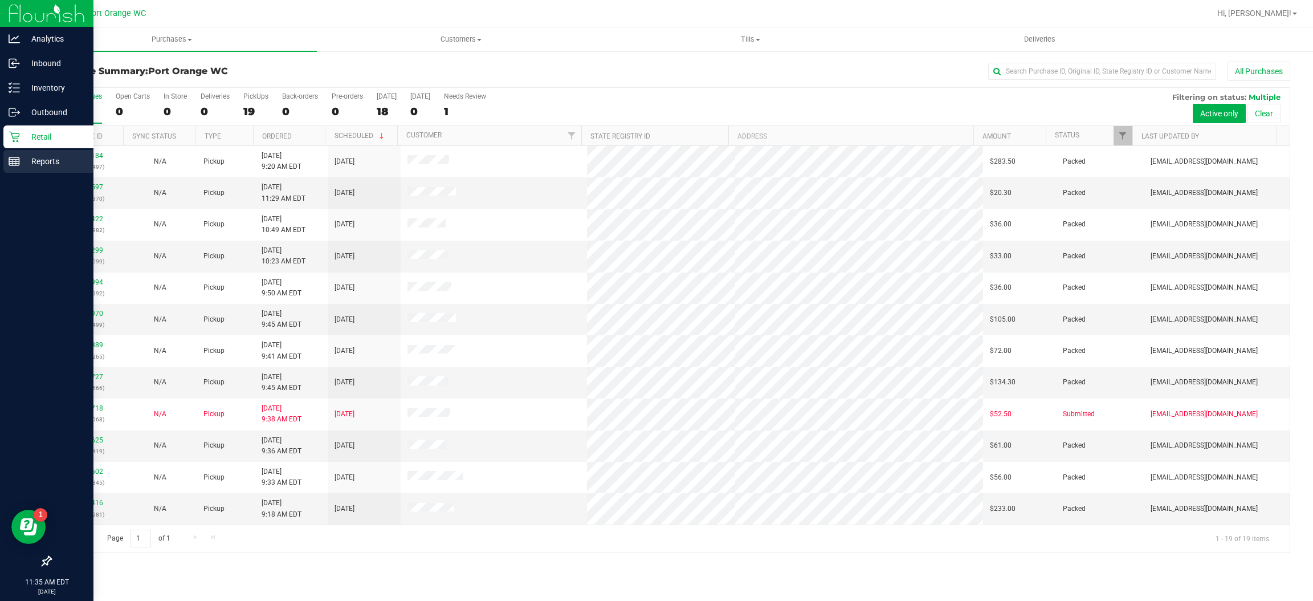
click at [52, 164] on p "Reports" at bounding box center [54, 161] width 68 height 14
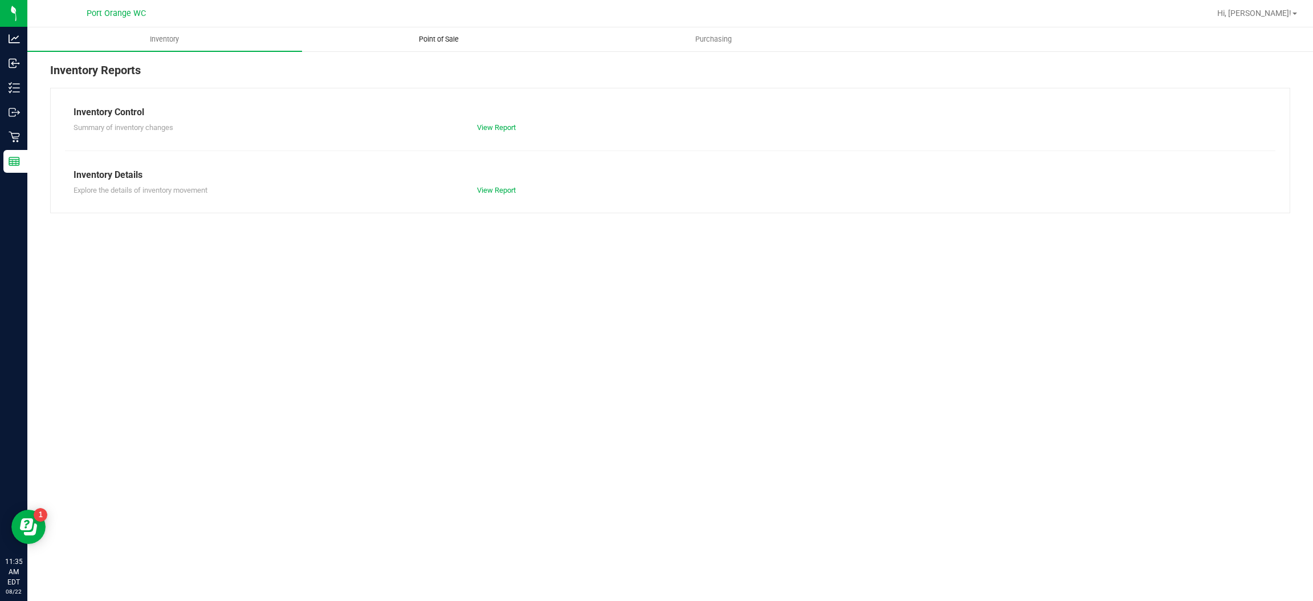
click at [409, 40] on span "Point of Sale" at bounding box center [439, 39] width 71 height 10
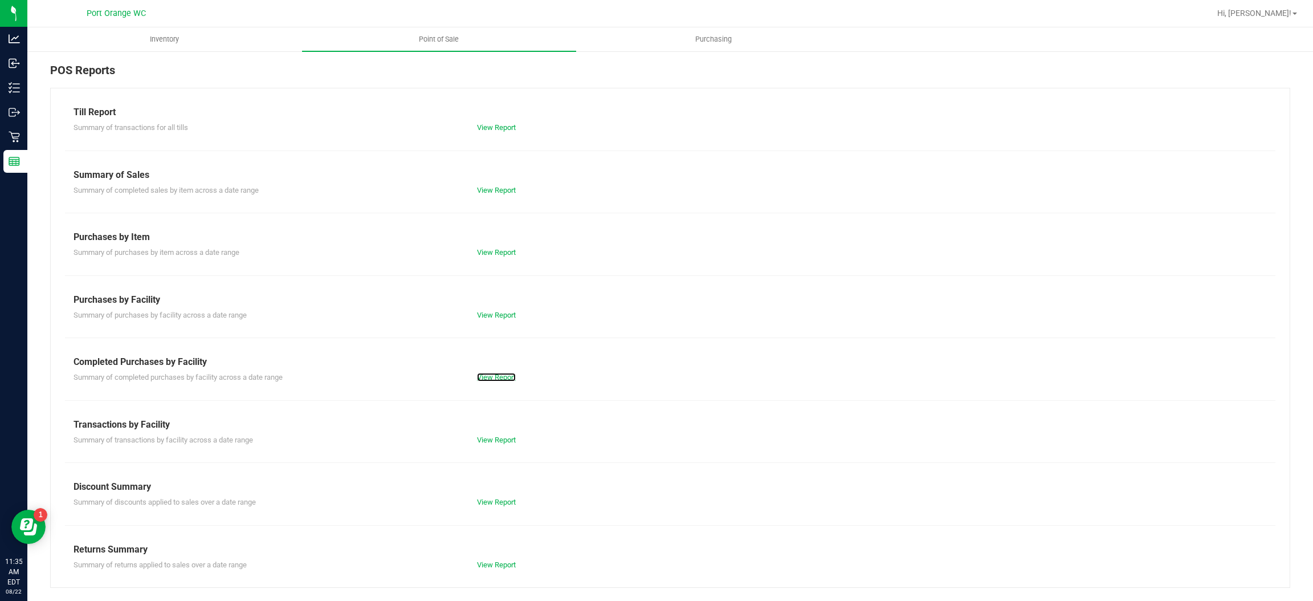
click at [491, 372] on div "View Report" at bounding box center [570, 377] width 202 height 11
click at [491, 379] on link "View Report" at bounding box center [496, 377] width 39 height 9
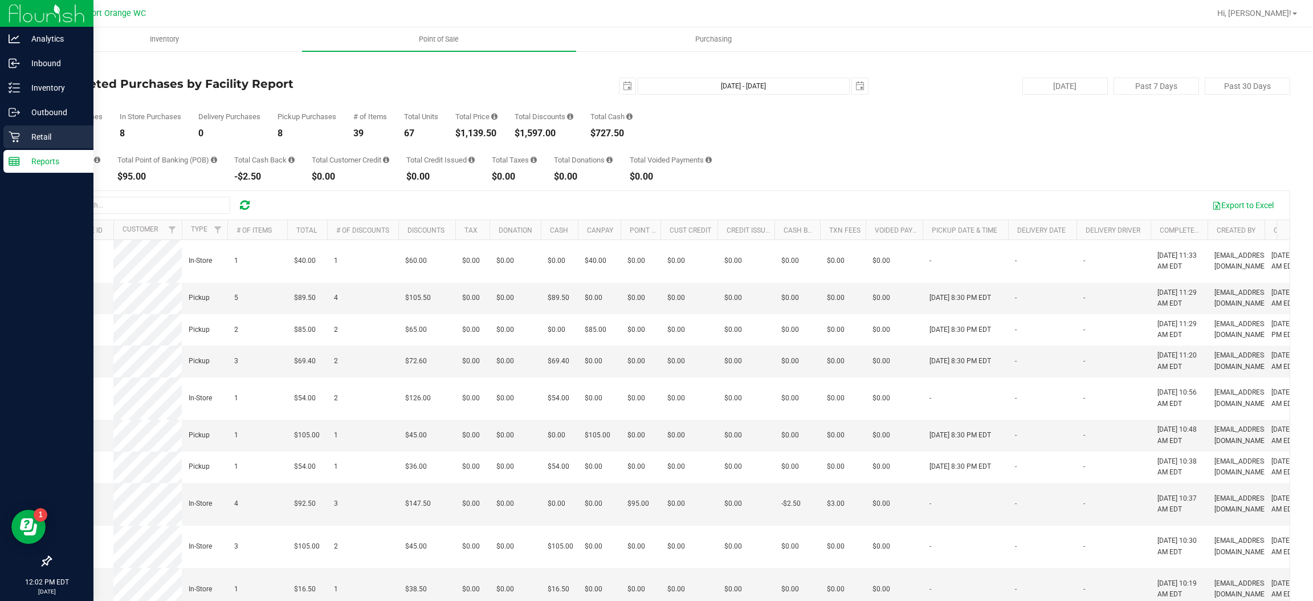
click at [18, 133] on icon at bounding box center [14, 137] width 11 height 11
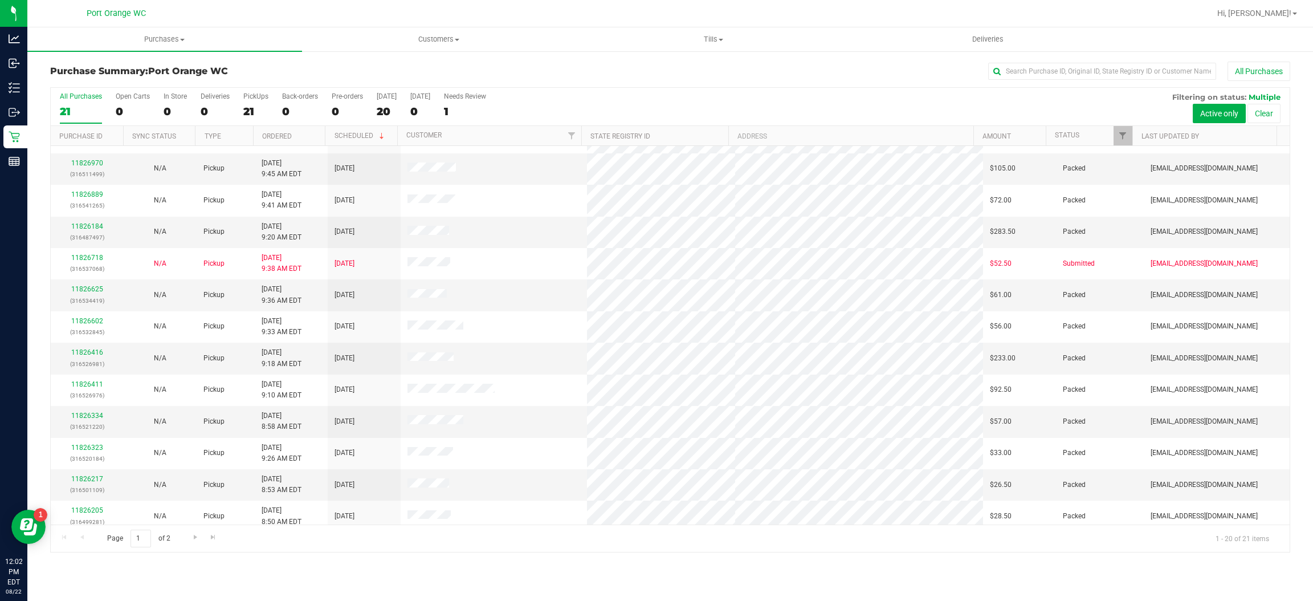
scroll to position [254, 0]
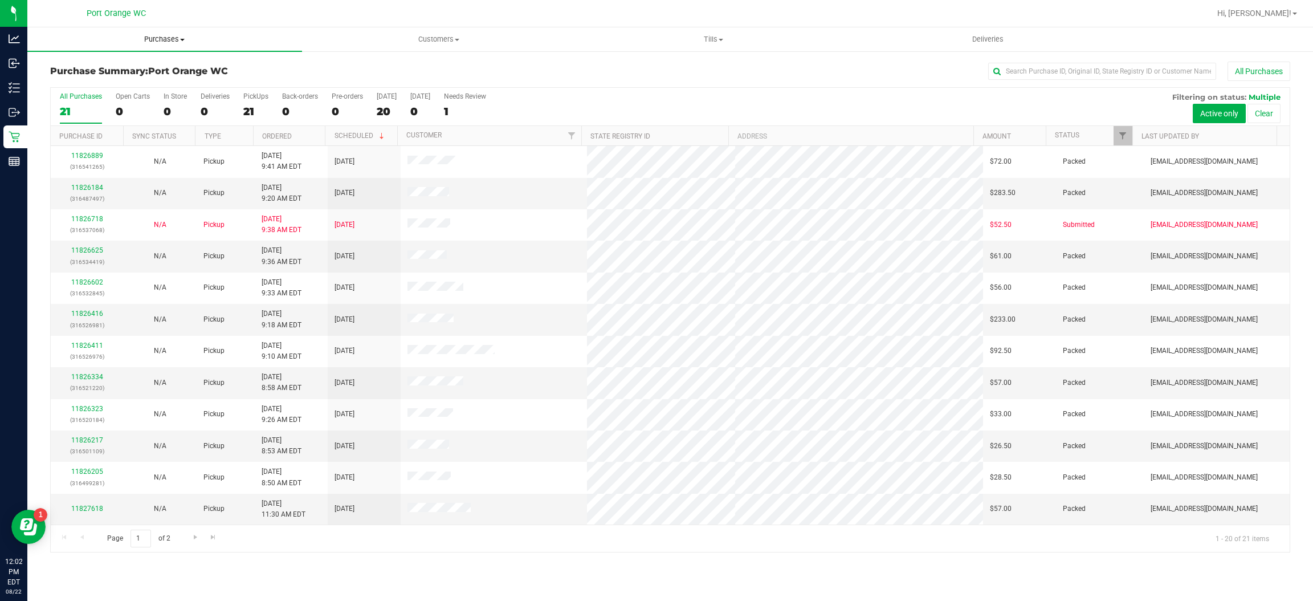
click at [146, 37] on span "Purchases" at bounding box center [164, 39] width 275 height 10
click at [101, 79] on li "Fulfillment" at bounding box center [164, 83] width 275 height 14
